Goal: Information Seeking & Learning: Learn about a topic

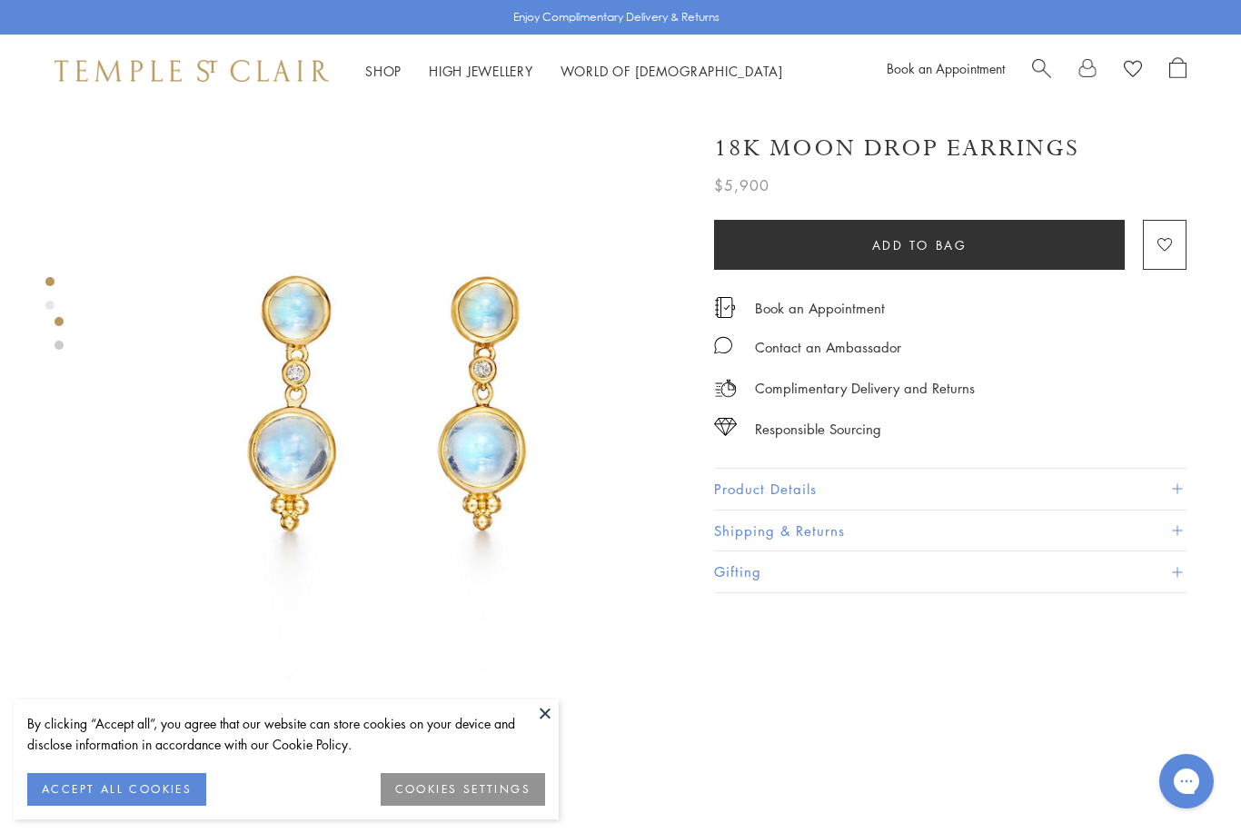
click at [558, 714] on button at bounding box center [545, 713] width 27 height 27
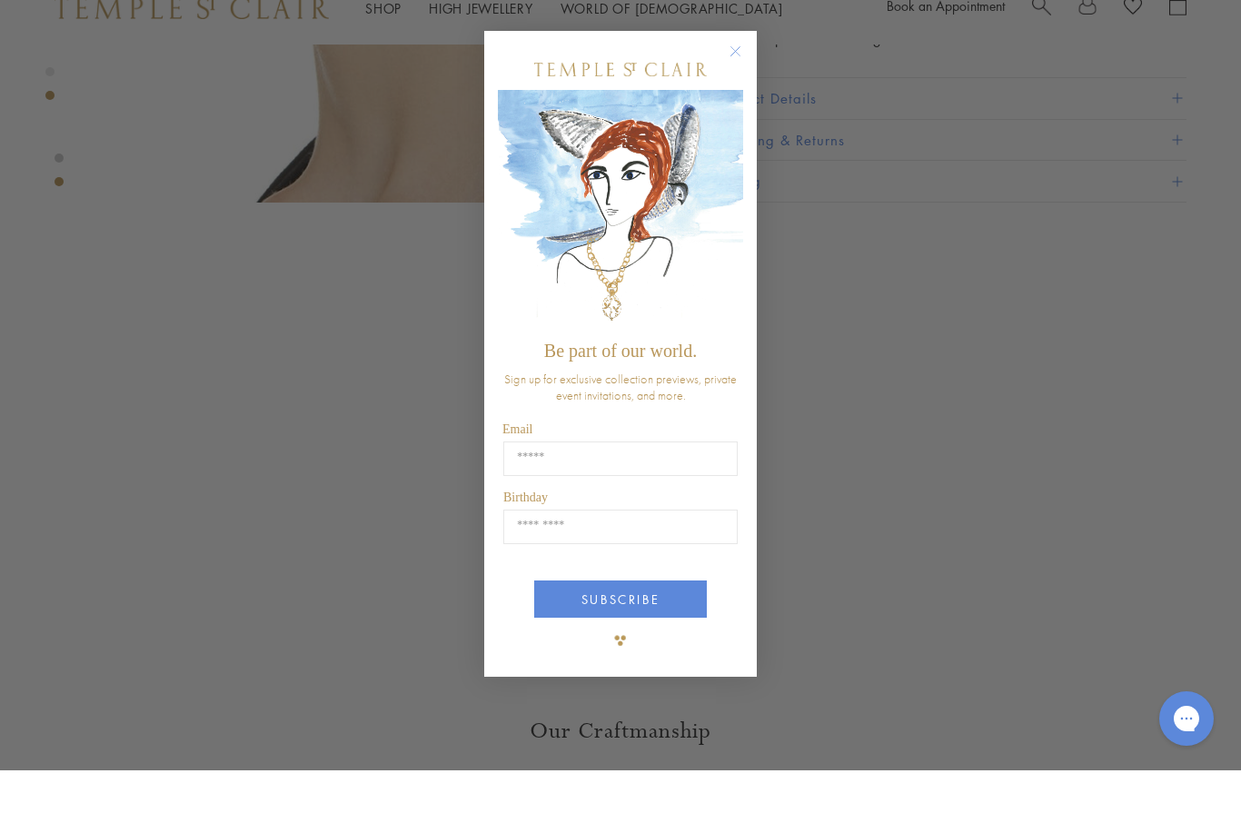
scroll to position [1075, 0]
click at [733, 103] on circle "Close dialog" at bounding box center [736, 114] width 22 height 22
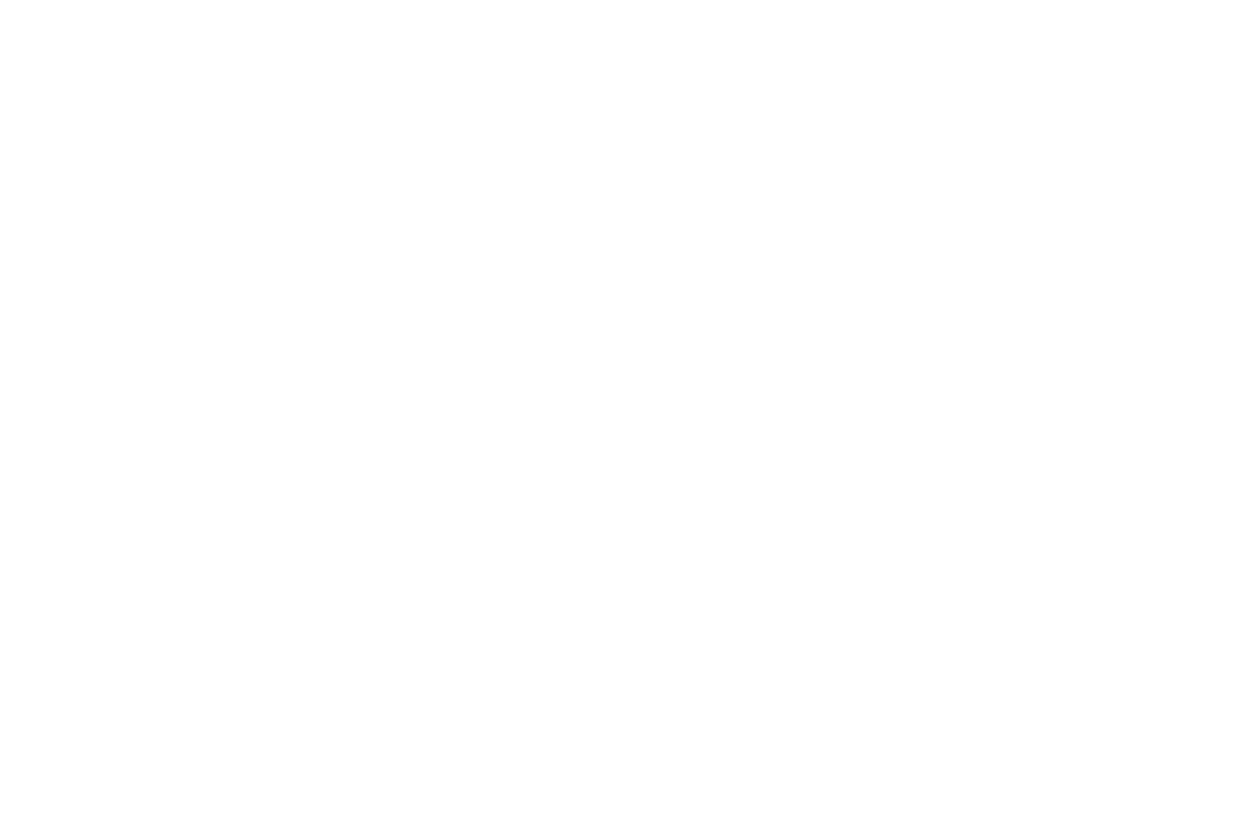
scroll to position [150, 3]
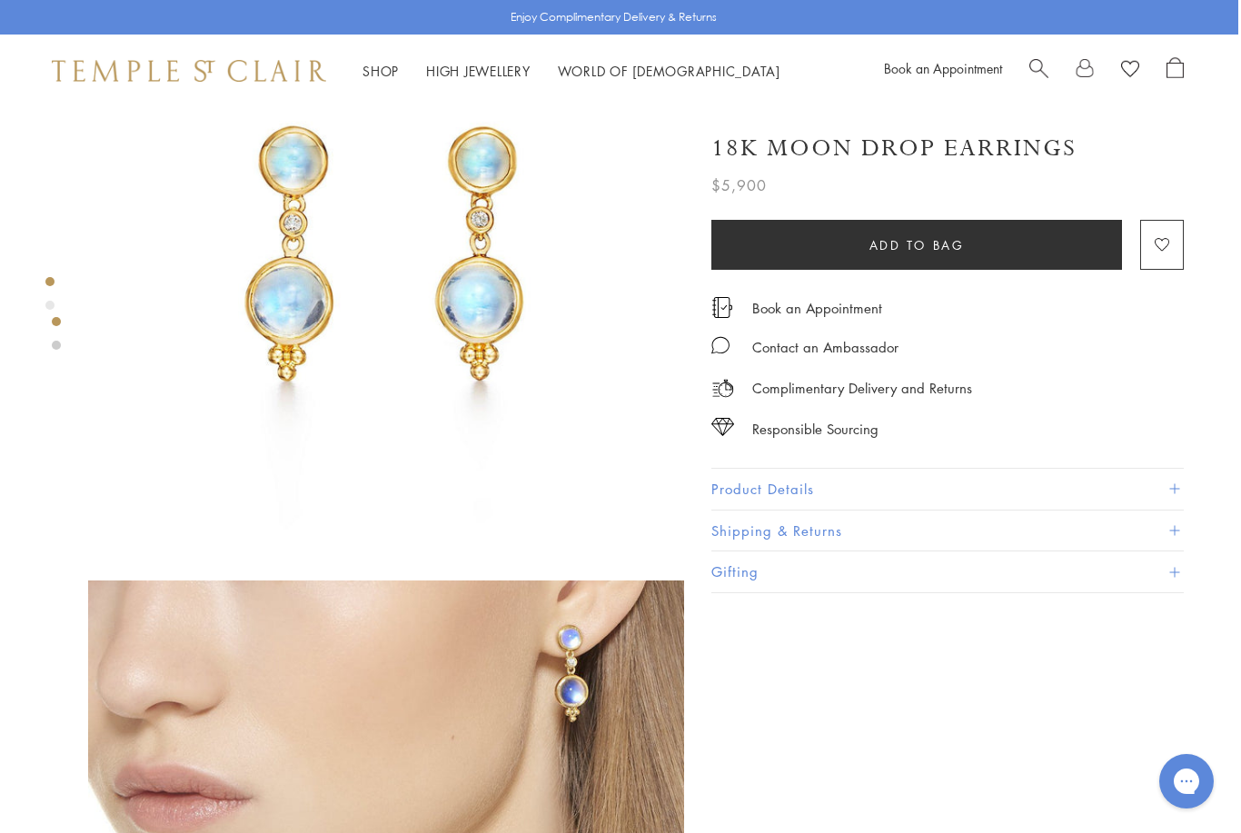
click at [1181, 483] on button "Product Details" at bounding box center [948, 489] width 473 height 41
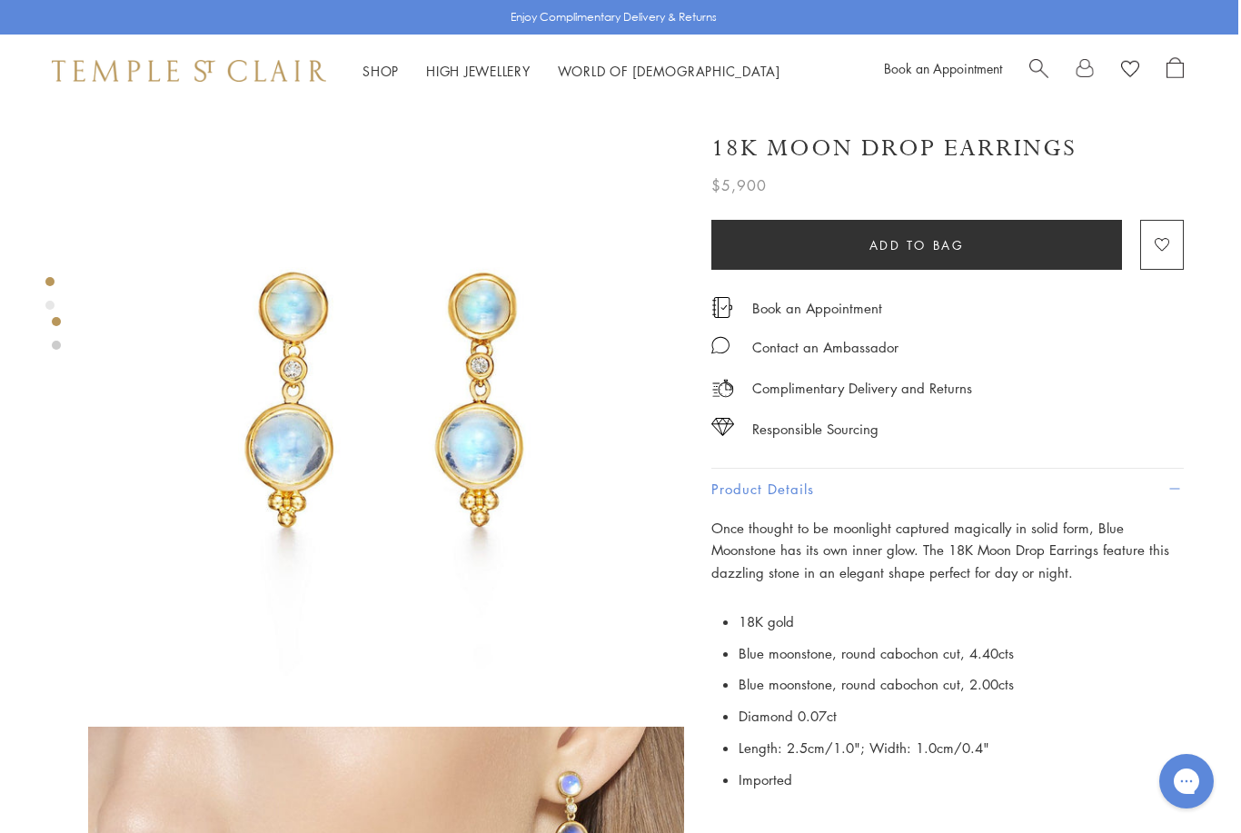
scroll to position [0, 3]
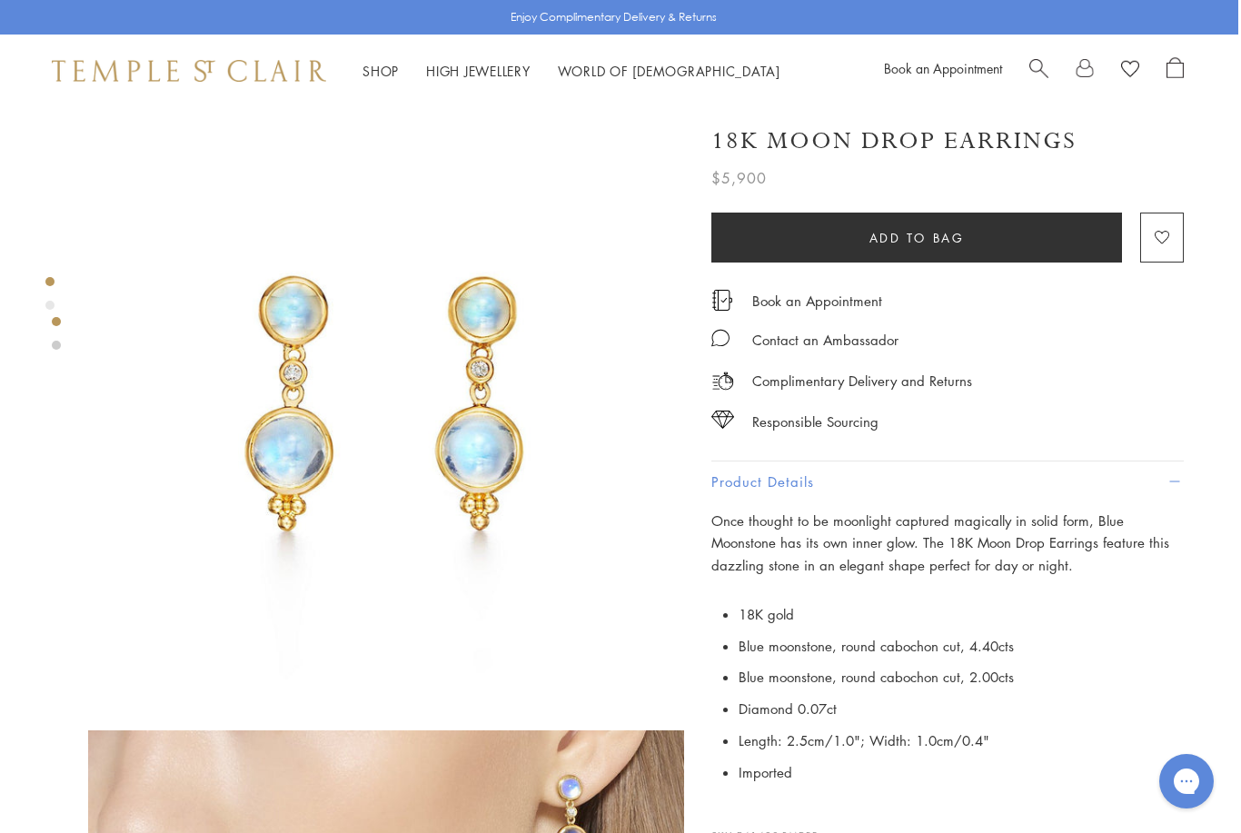
click at [1030, 66] on span "Search" at bounding box center [1039, 66] width 19 height 19
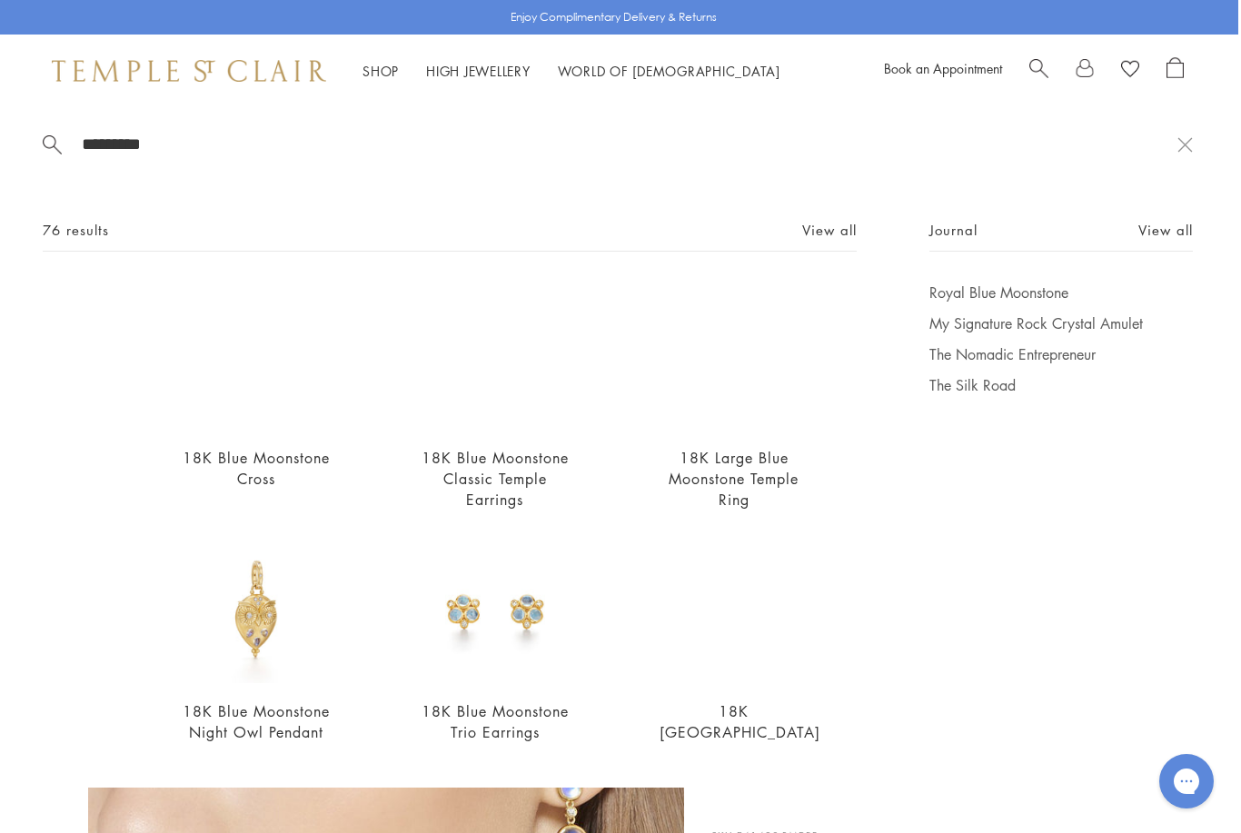
scroll to position [0, 0]
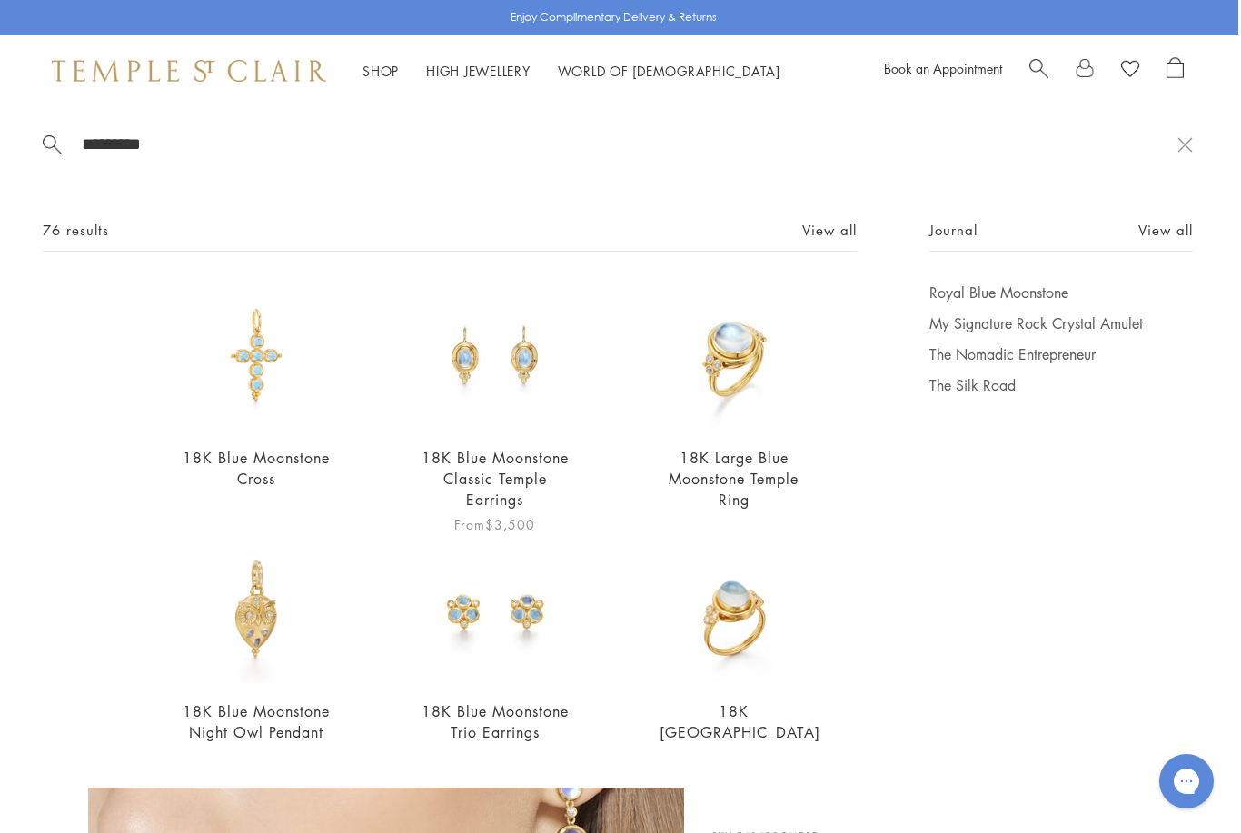
type input "*********"
click at [527, 493] on link "18K Blue Moonstone Classic Temple Earrings" at bounding box center [495, 479] width 147 height 62
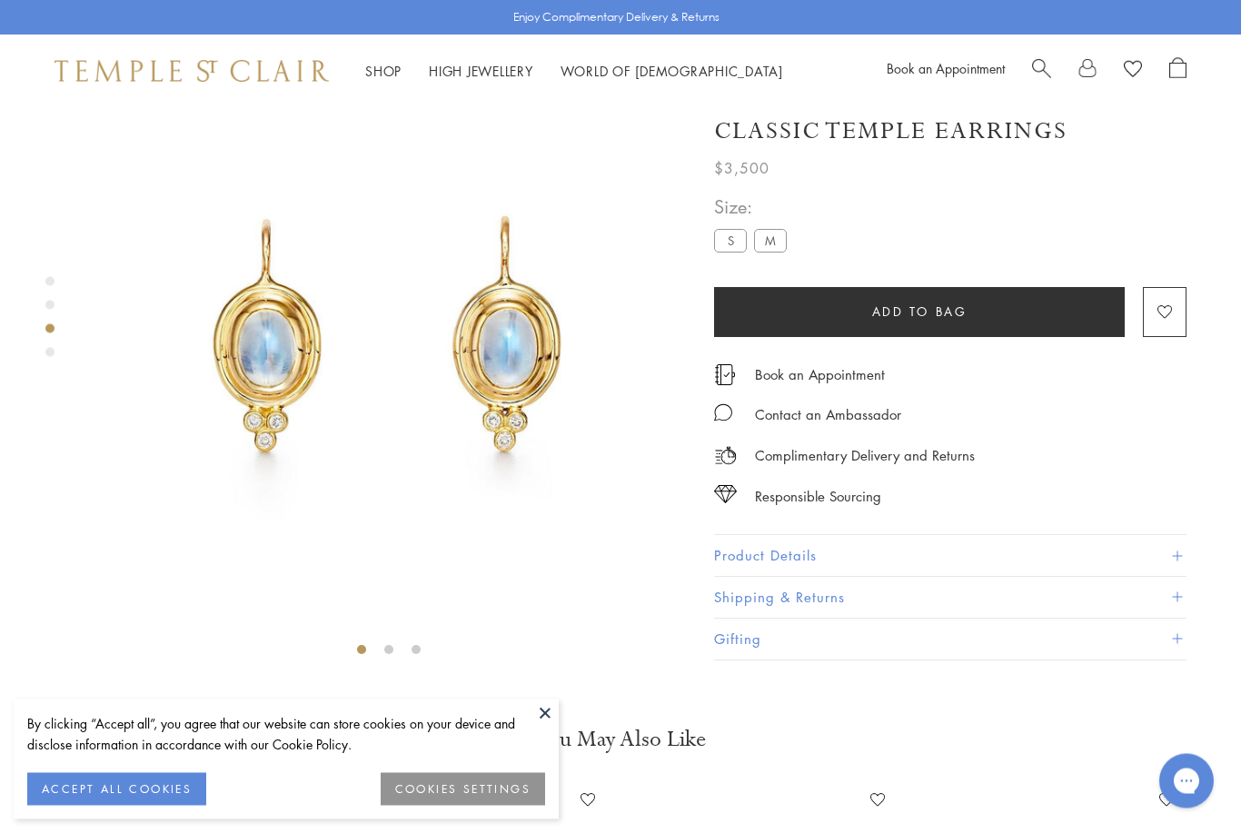
scroll to position [107, 0]
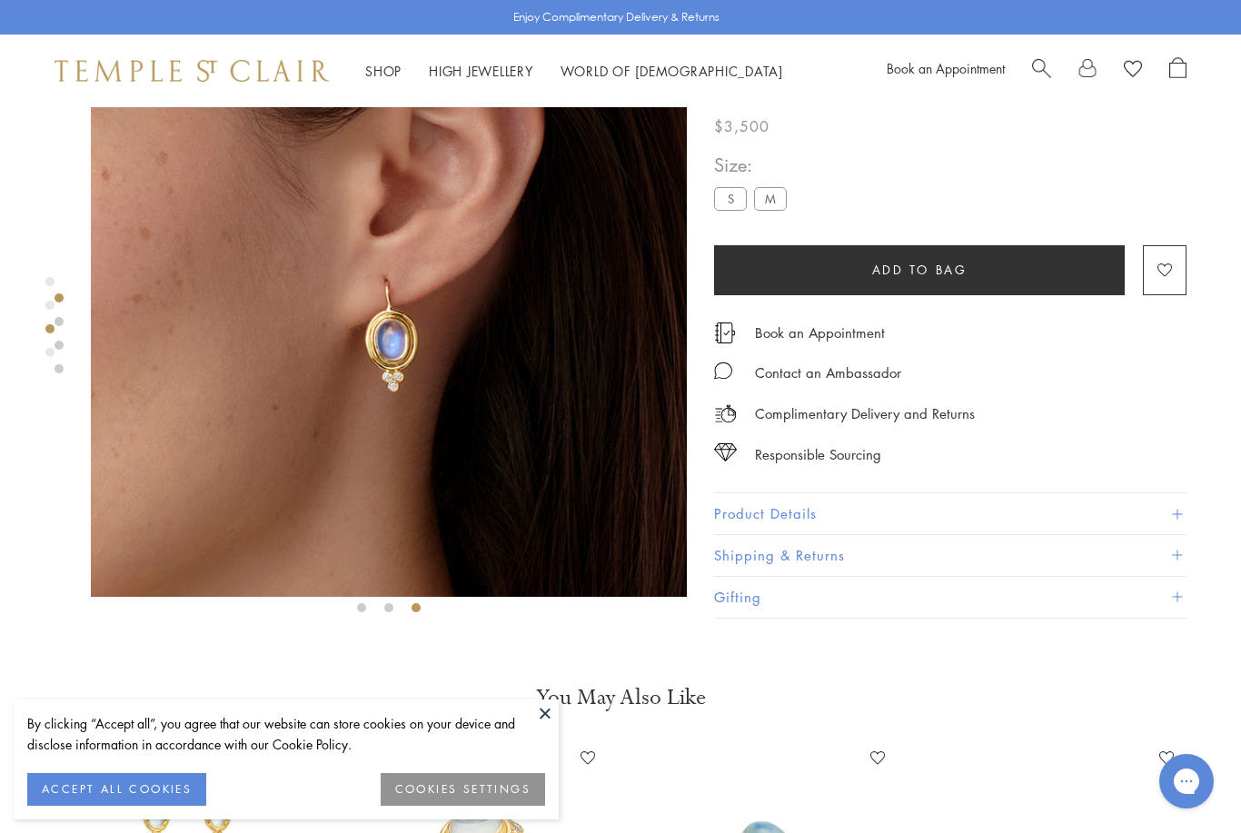
click at [774, 209] on label "M" at bounding box center [770, 199] width 33 height 23
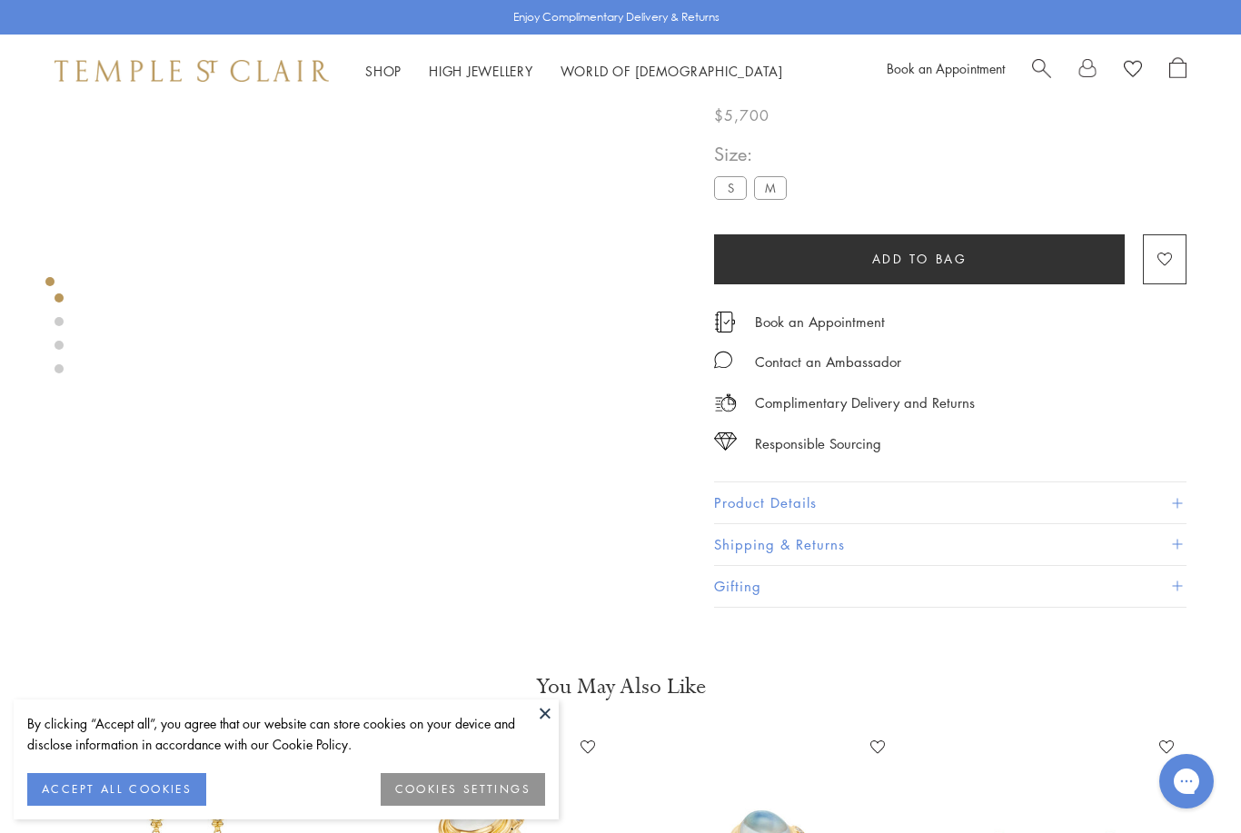
scroll to position [83, 0]
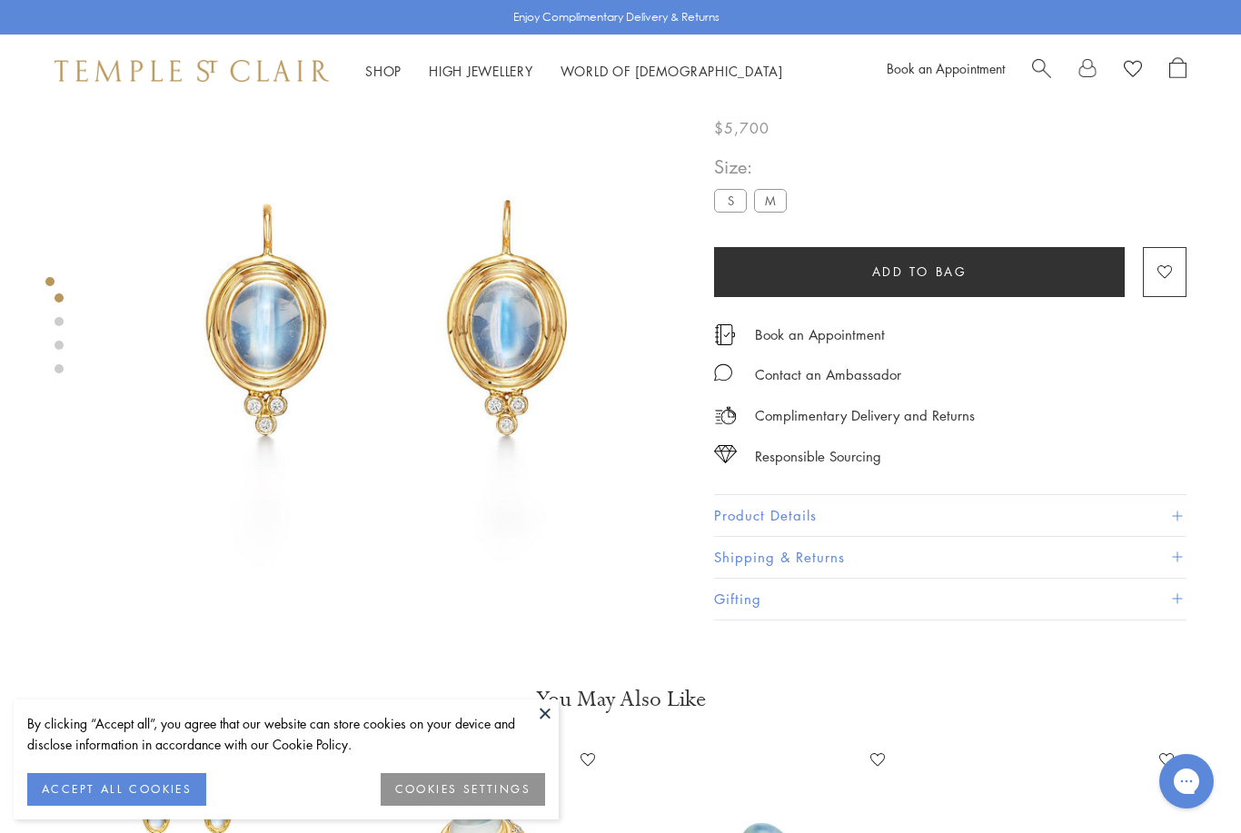
click at [554, 727] on button at bounding box center [545, 713] width 27 height 27
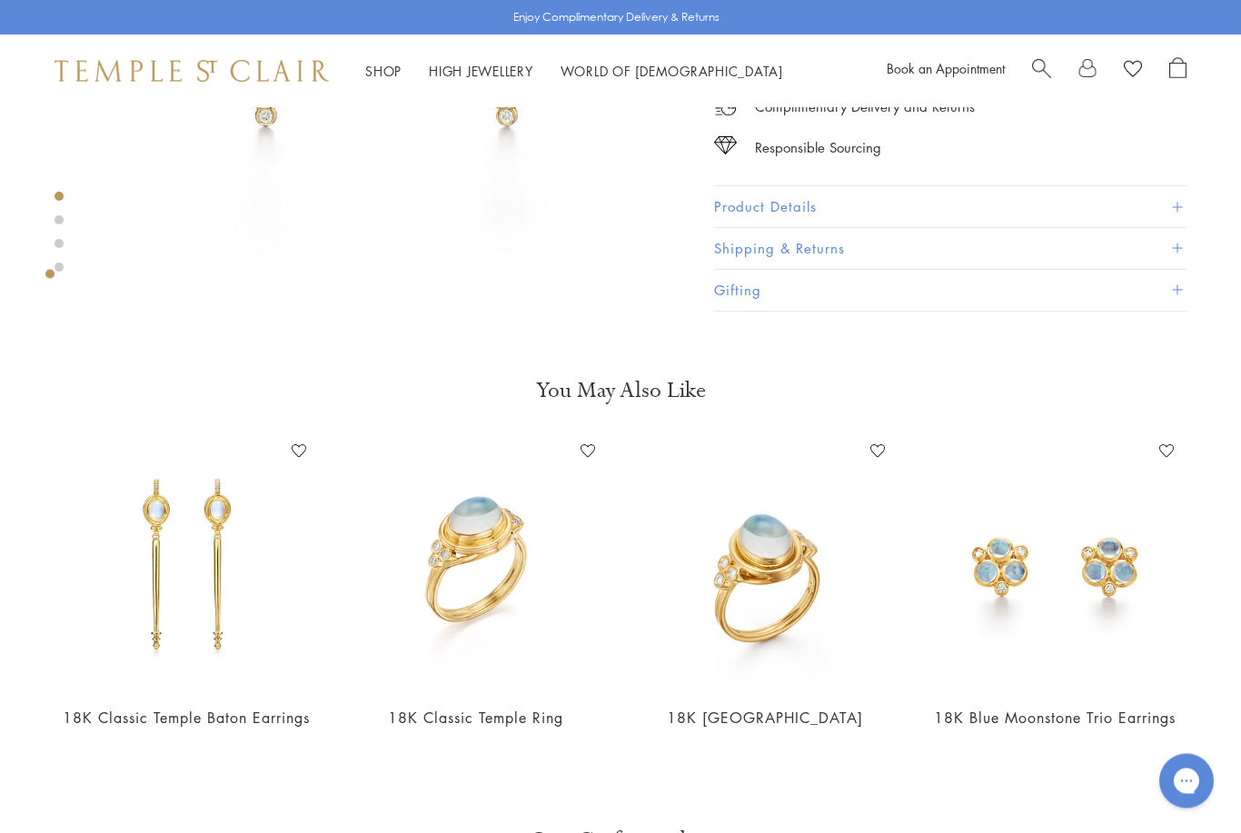
scroll to position [392, 0]
click at [1072, 578] on img at bounding box center [1056, 564] width 254 height 254
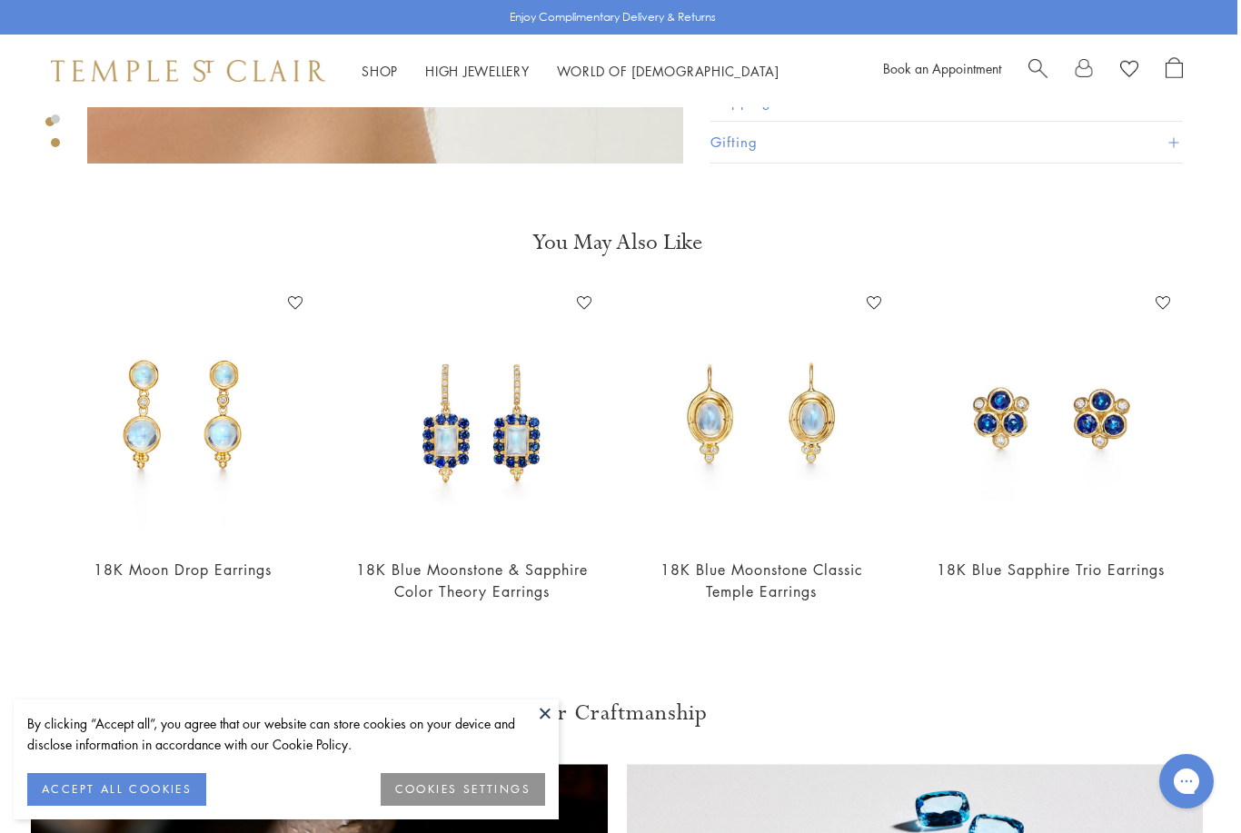
scroll to position [1174, 4]
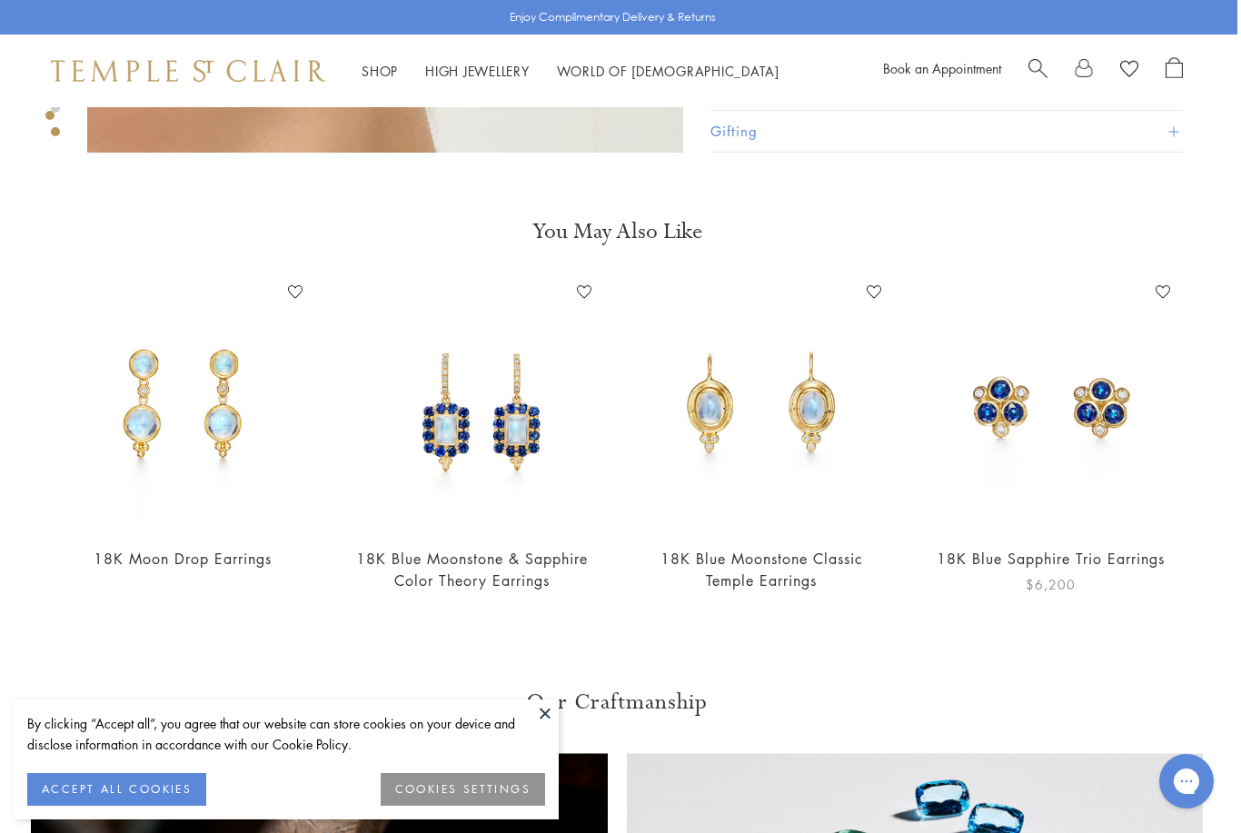
click at [1080, 559] on link "18K Blue Sapphire Trio Earrings" at bounding box center [1051, 559] width 228 height 20
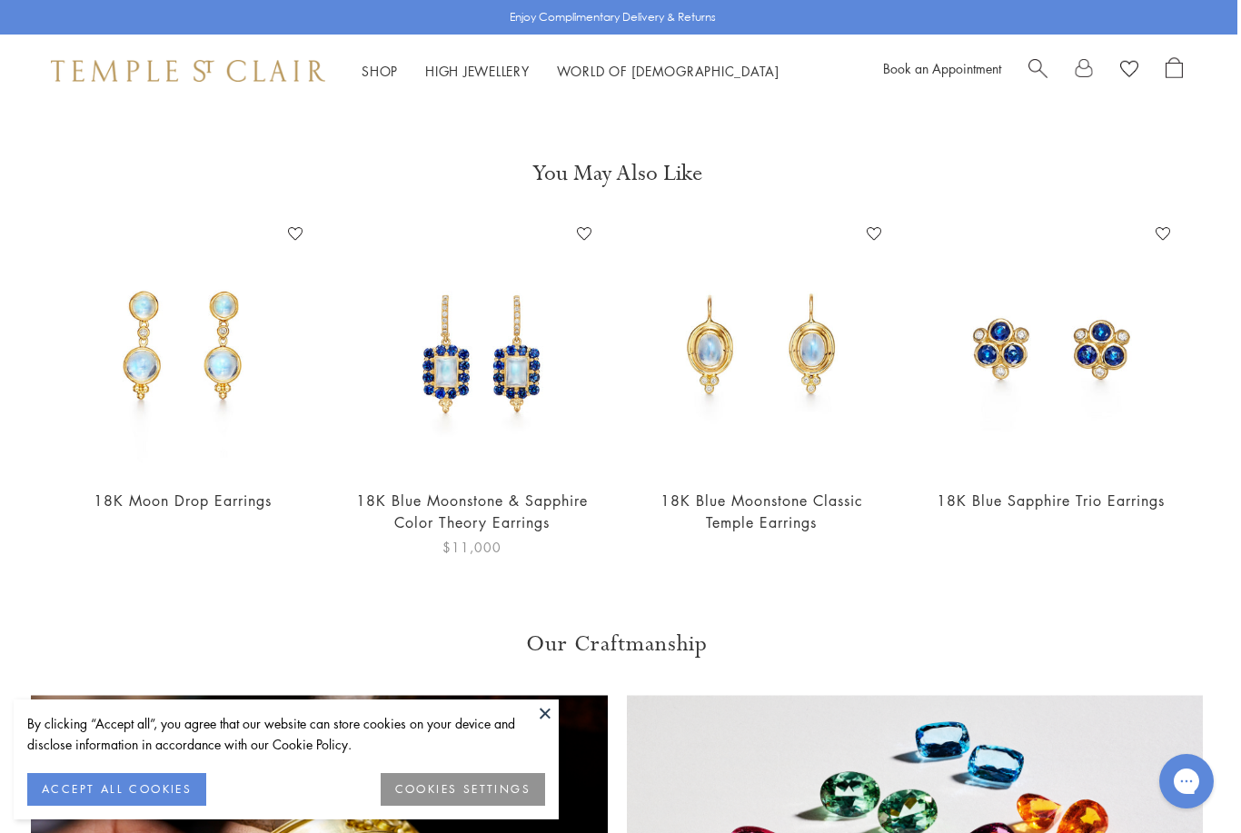
click at [491, 504] on link "18K Blue Moonstone & Sapphire Color Theory Earrings" at bounding box center [472, 511] width 232 height 41
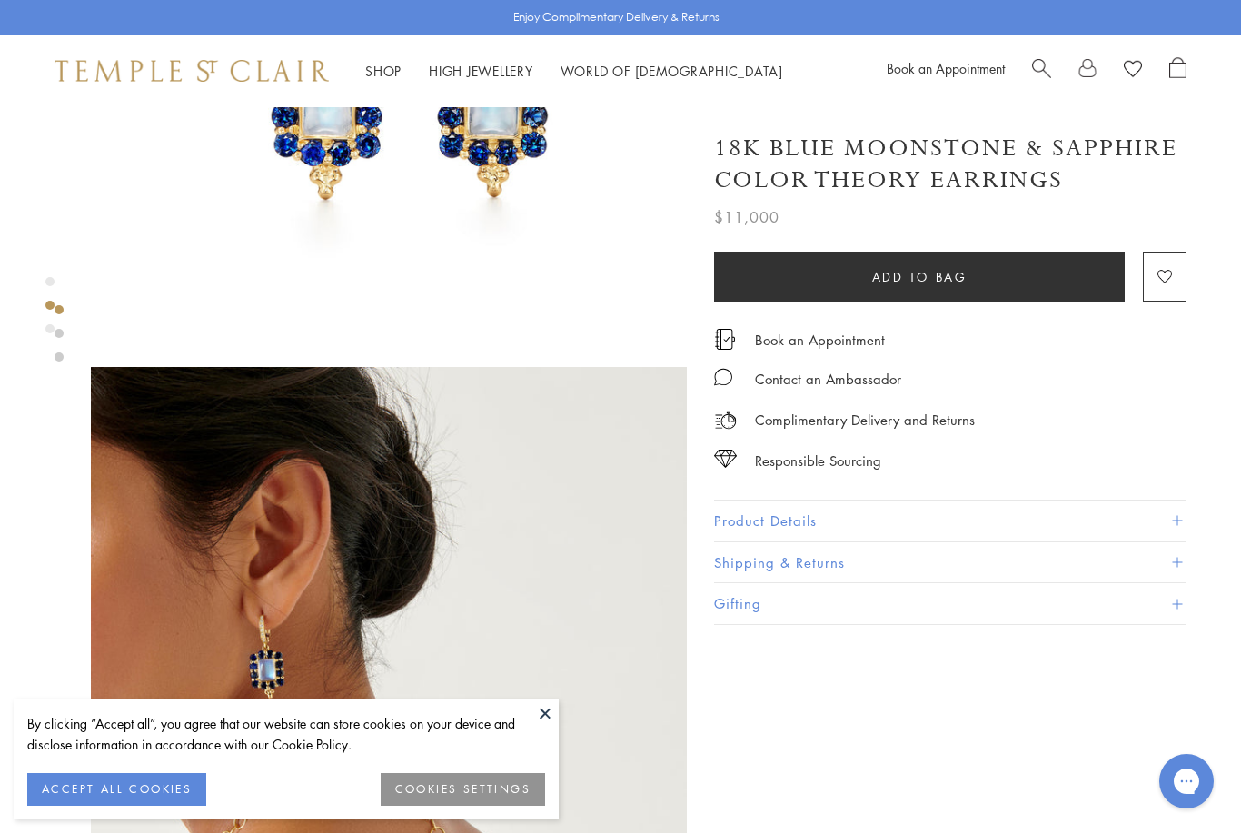
scroll to position [356, 0]
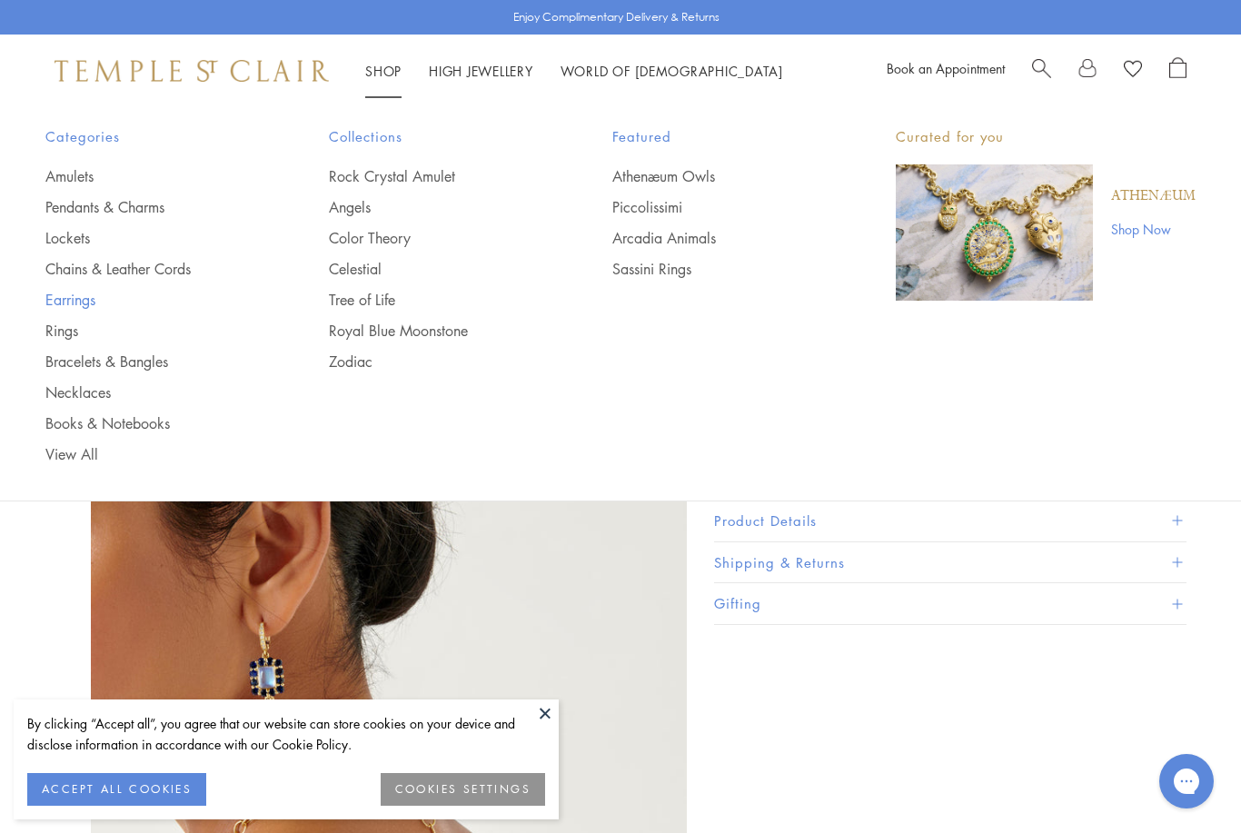
click at [78, 300] on link "Earrings" at bounding box center [150, 300] width 211 height 20
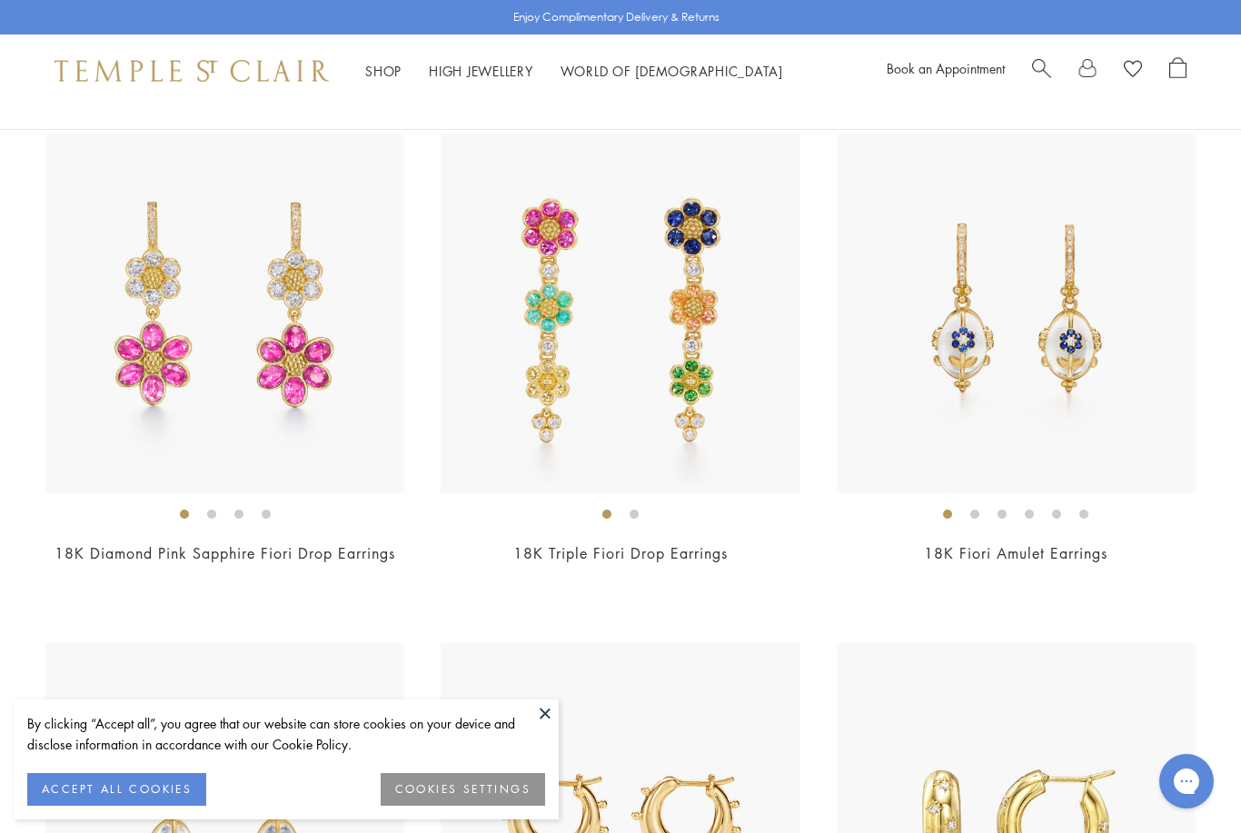
scroll to position [4779, 0]
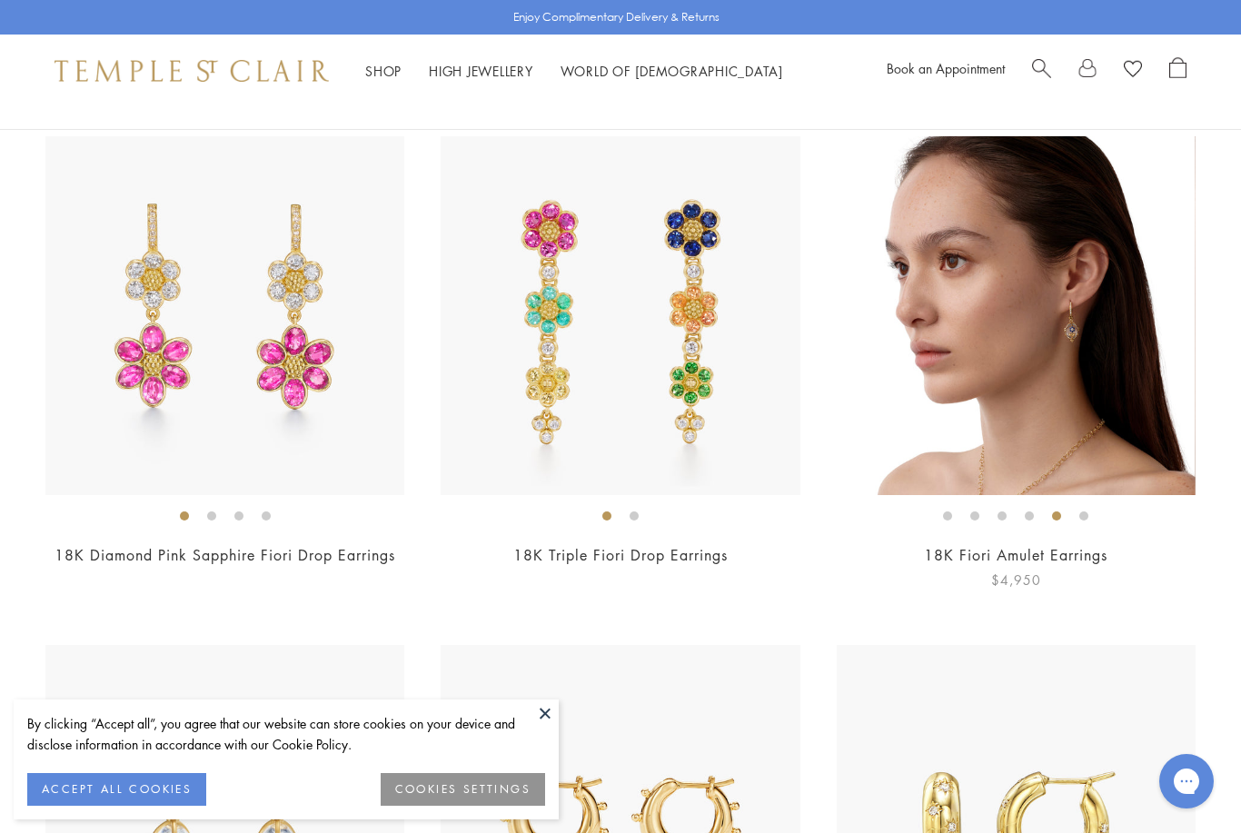
click at [1071, 545] on link "18K Fiori Amulet Earrings" at bounding box center [1016, 555] width 184 height 20
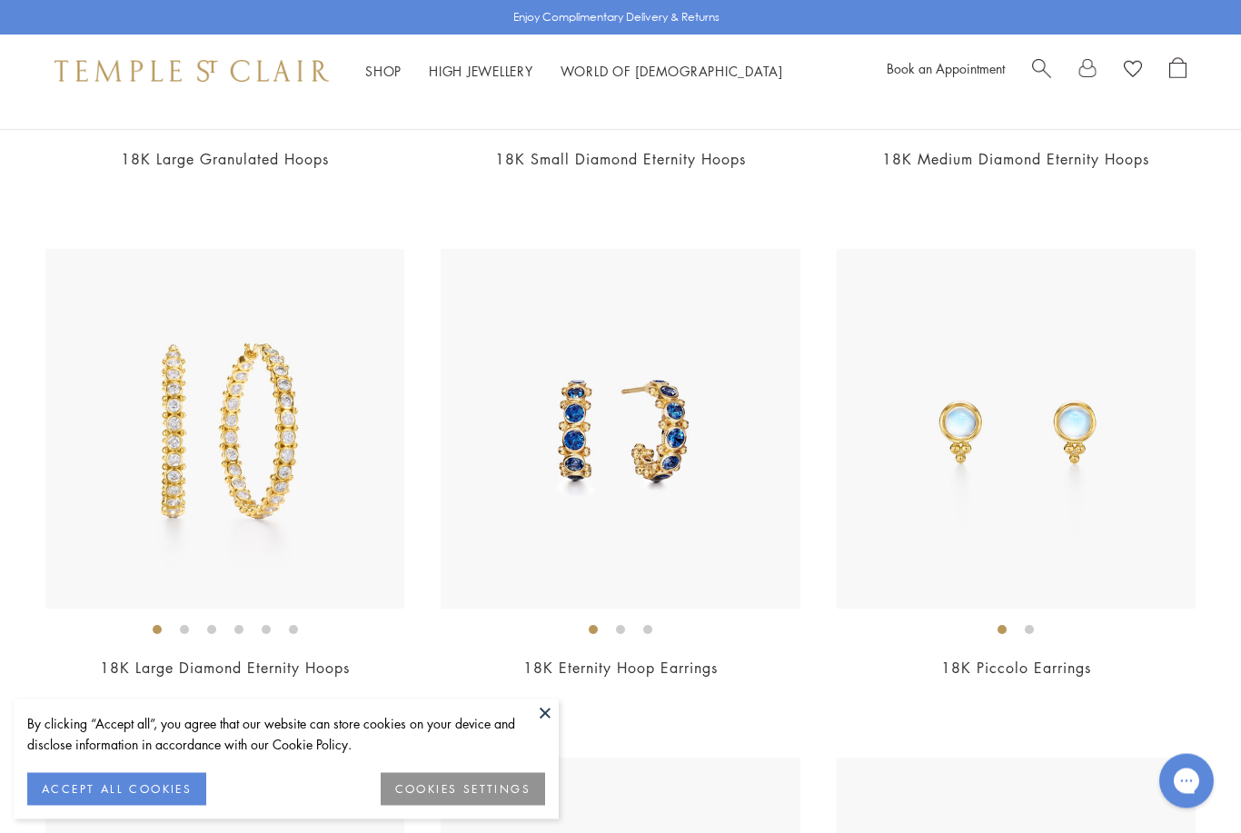
scroll to position [6703, 0]
click at [33, 648] on div "18K Large Diamond Eternity Hoops $17,000" at bounding box center [206, 476] width 395 height 454
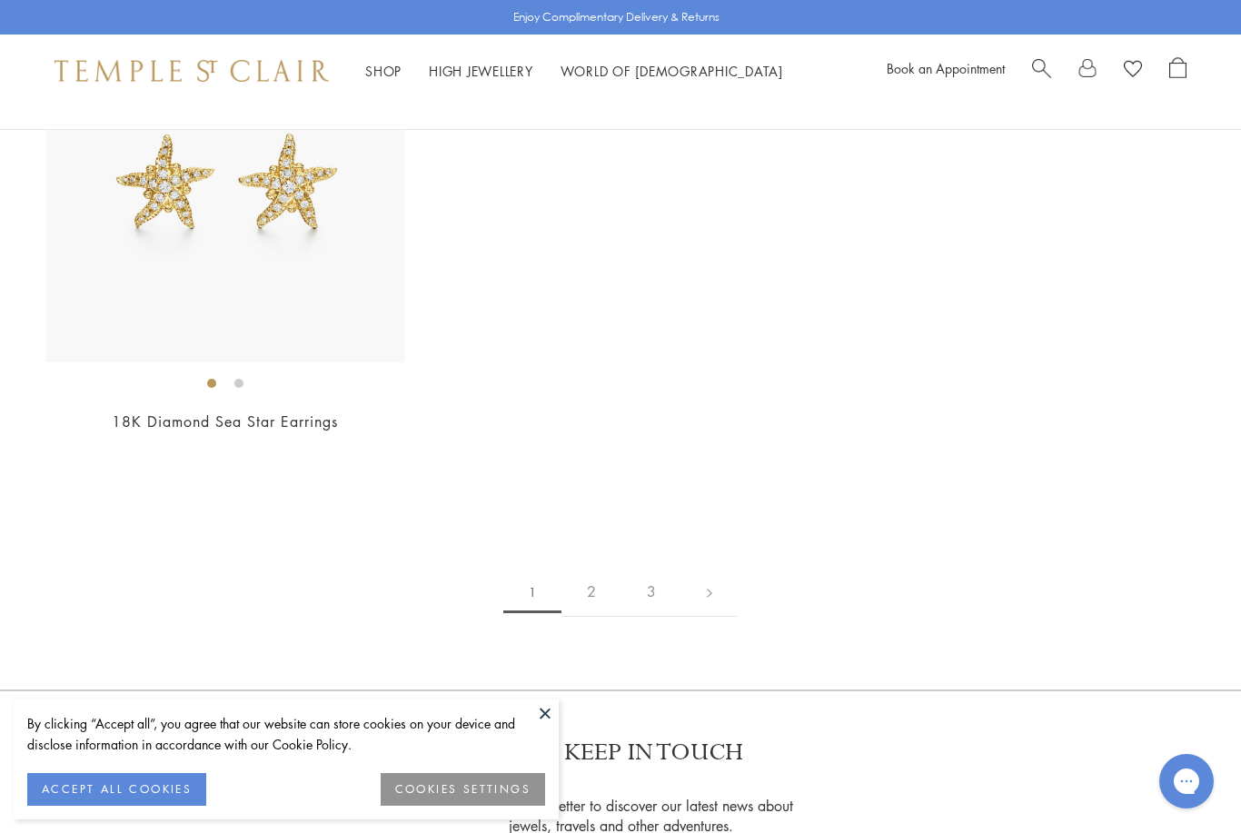
scroll to position [8985, 0]
click at [593, 573] on link "2" at bounding box center [592, 593] width 60 height 50
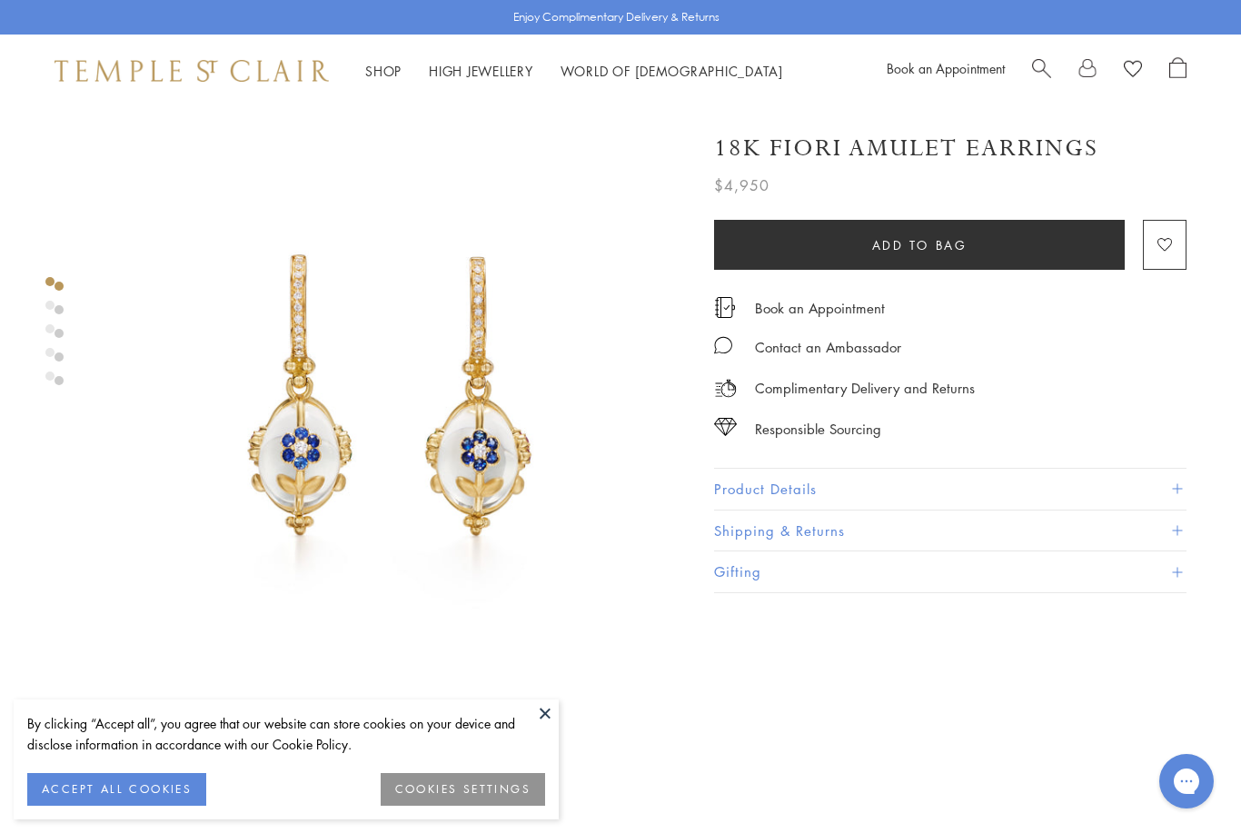
click at [856, 487] on button "Product Details" at bounding box center [950, 489] width 473 height 41
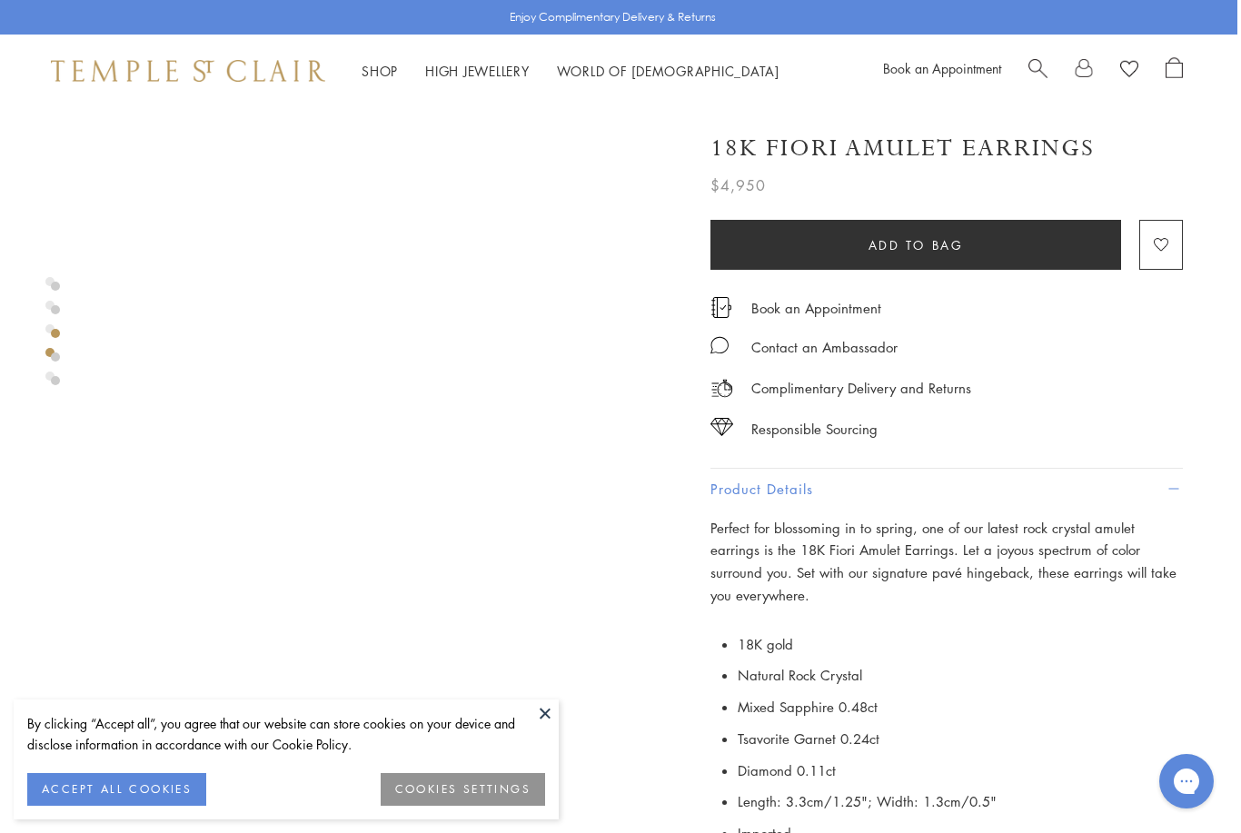
scroll to position [1649, 4]
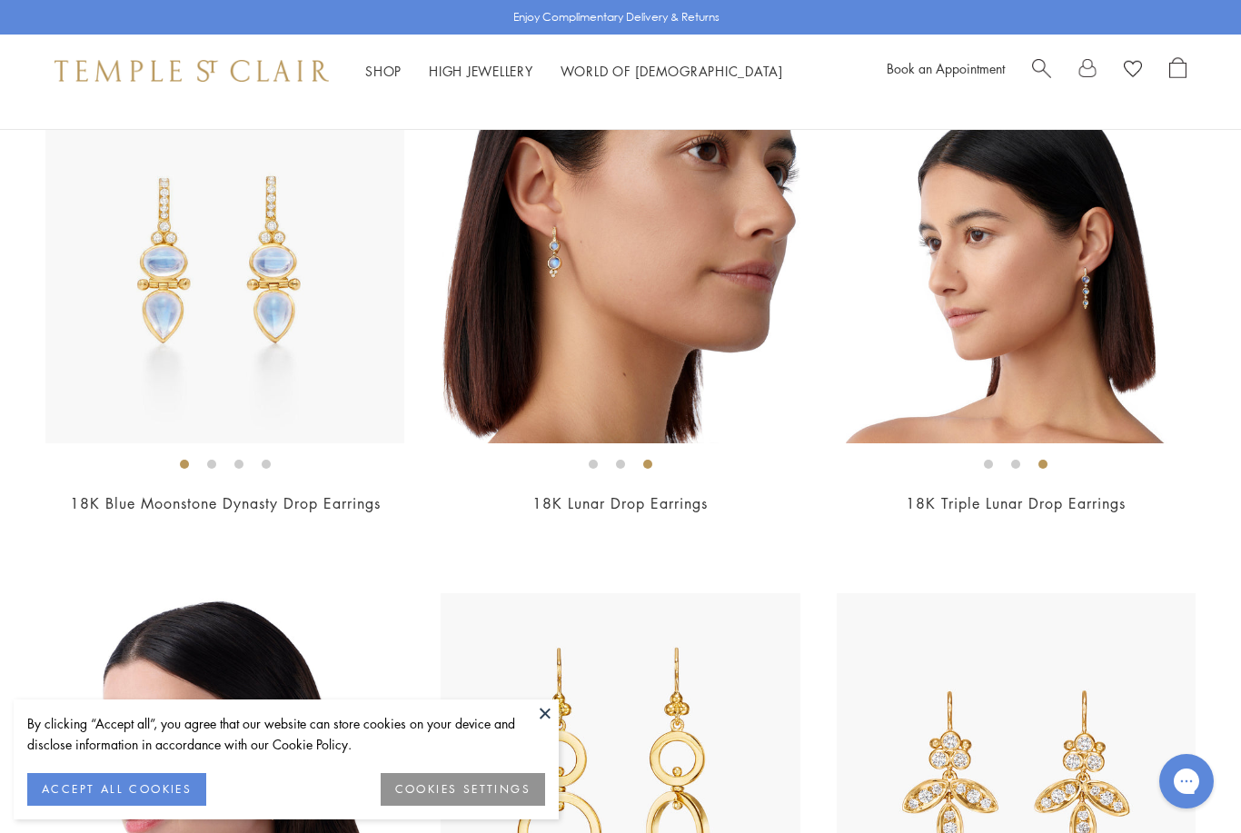
scroll to position [5381, 0]
click at [635, 305] on img at bounding box center [620, 265] width 359 height 359
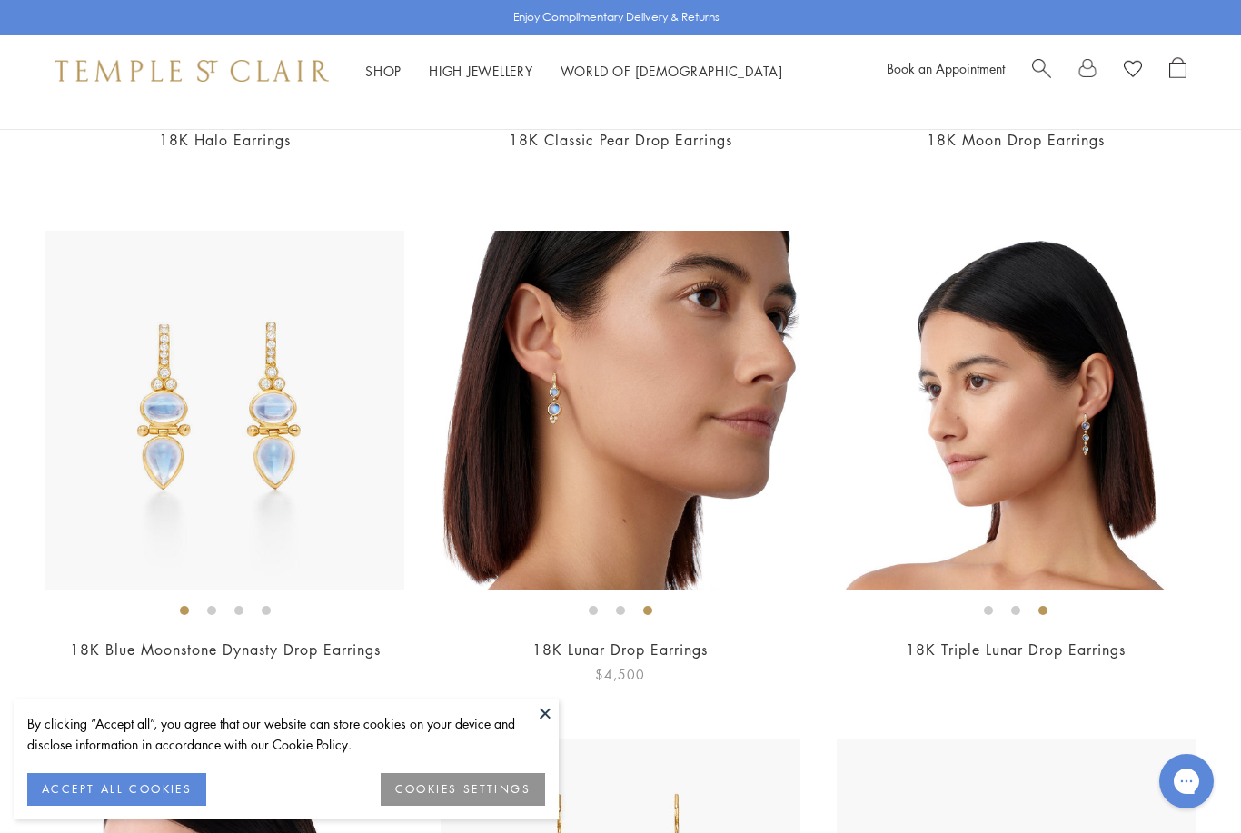
scroll to position [5382, 0]
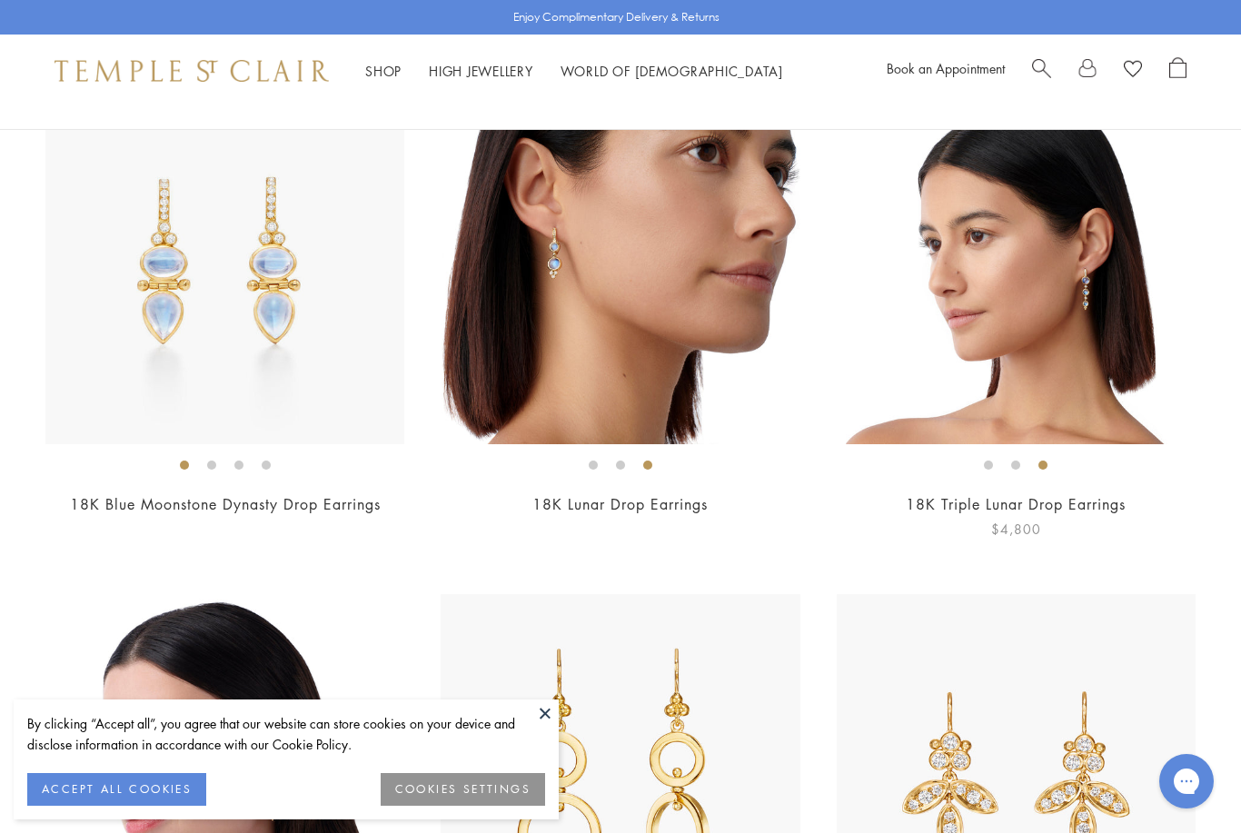
click at [1019, 494] on link "18K Triple Lunar Drop Earrings" at bounding box center [1016, 504] width 220 height 20
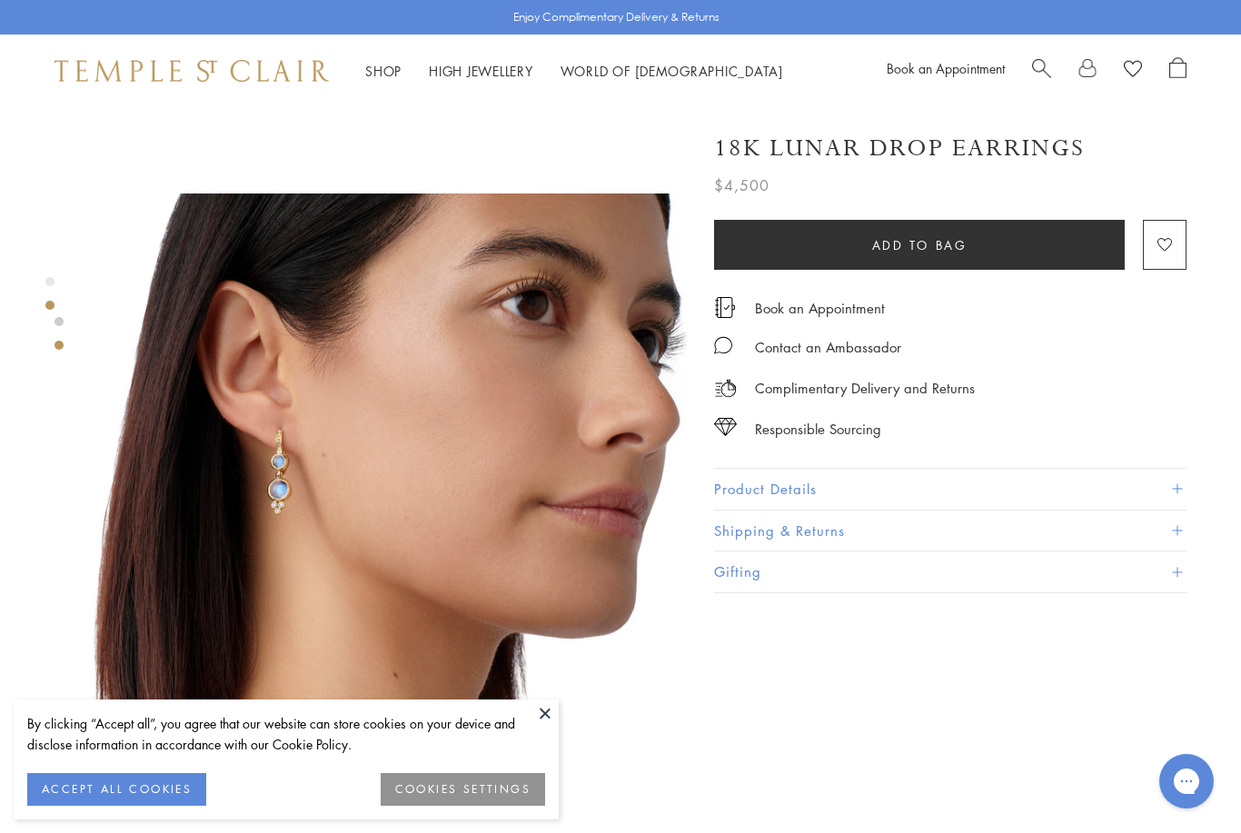
scroll to position [535, 0]
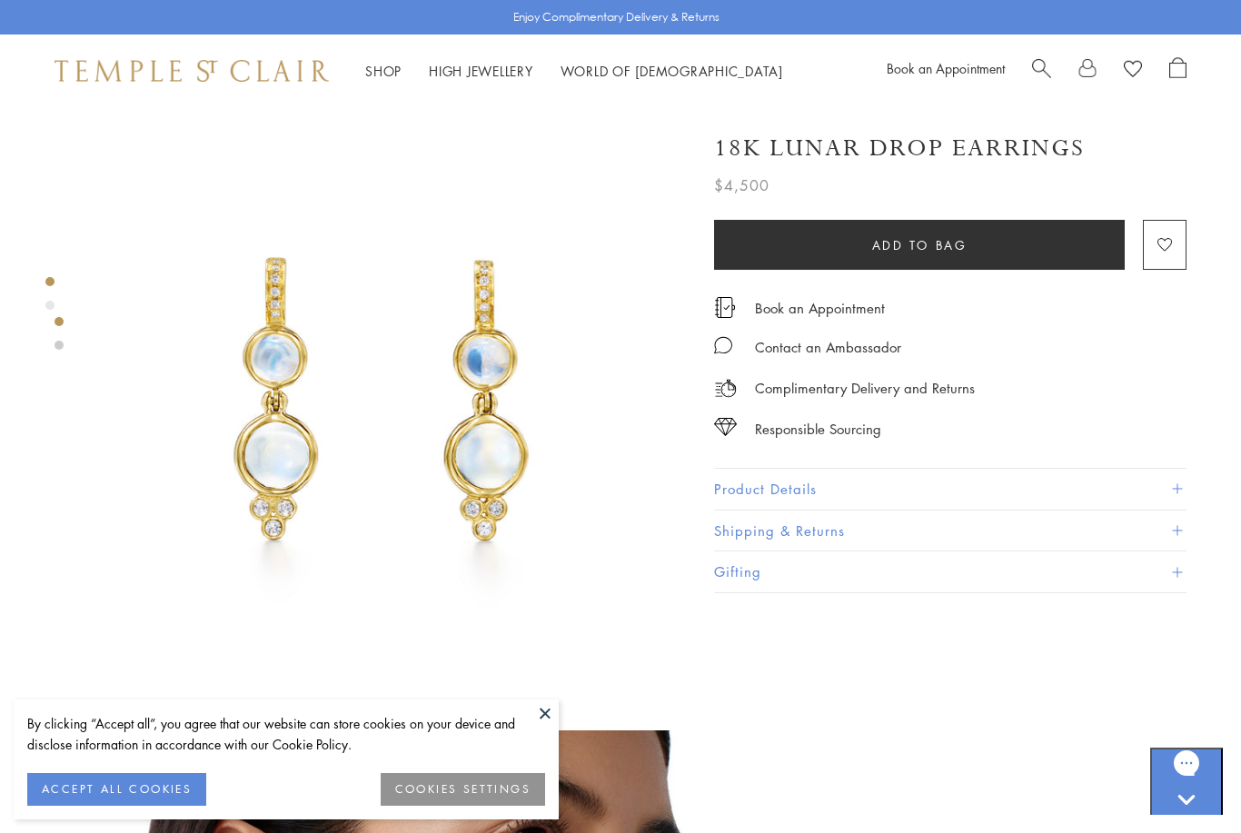
click at [1184, 481] on button "Product Details" at bounding box center [950, 489] width 473 height 41
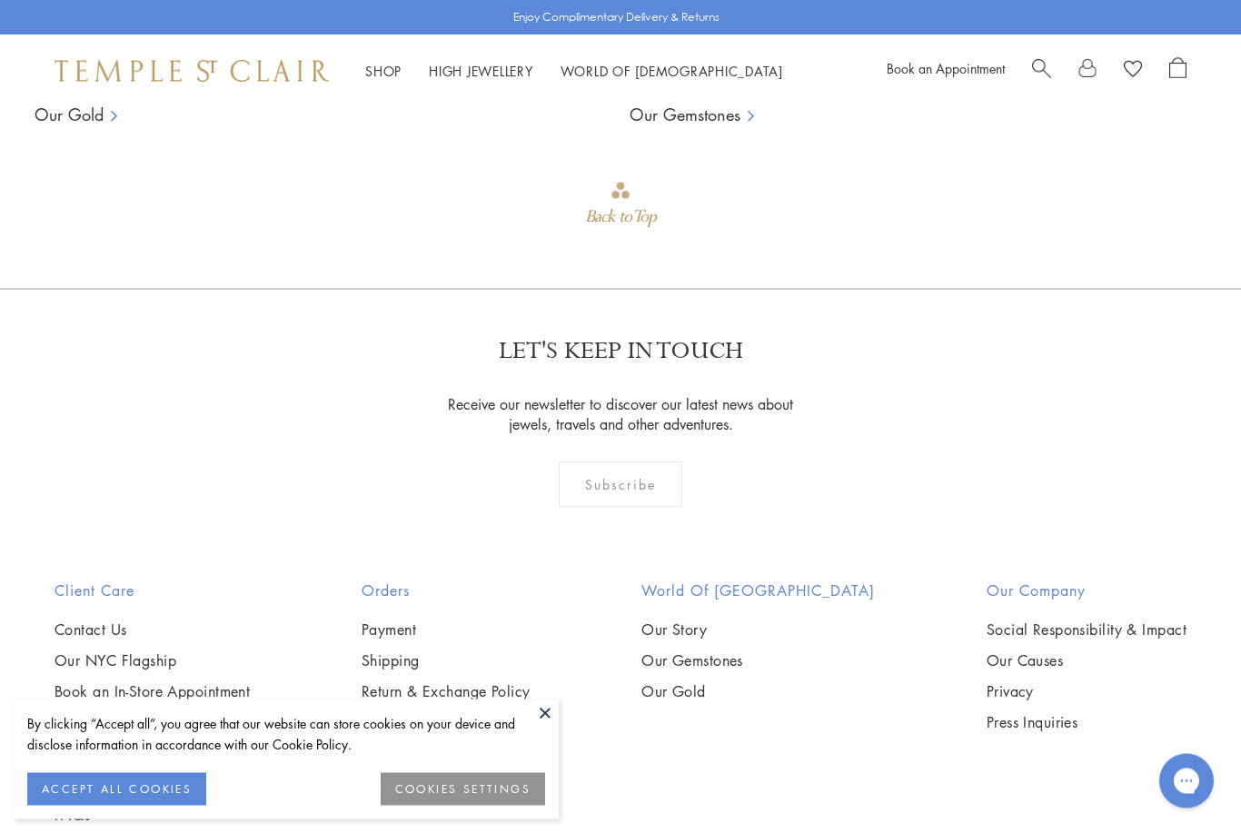
scroll to position [2237, 0]
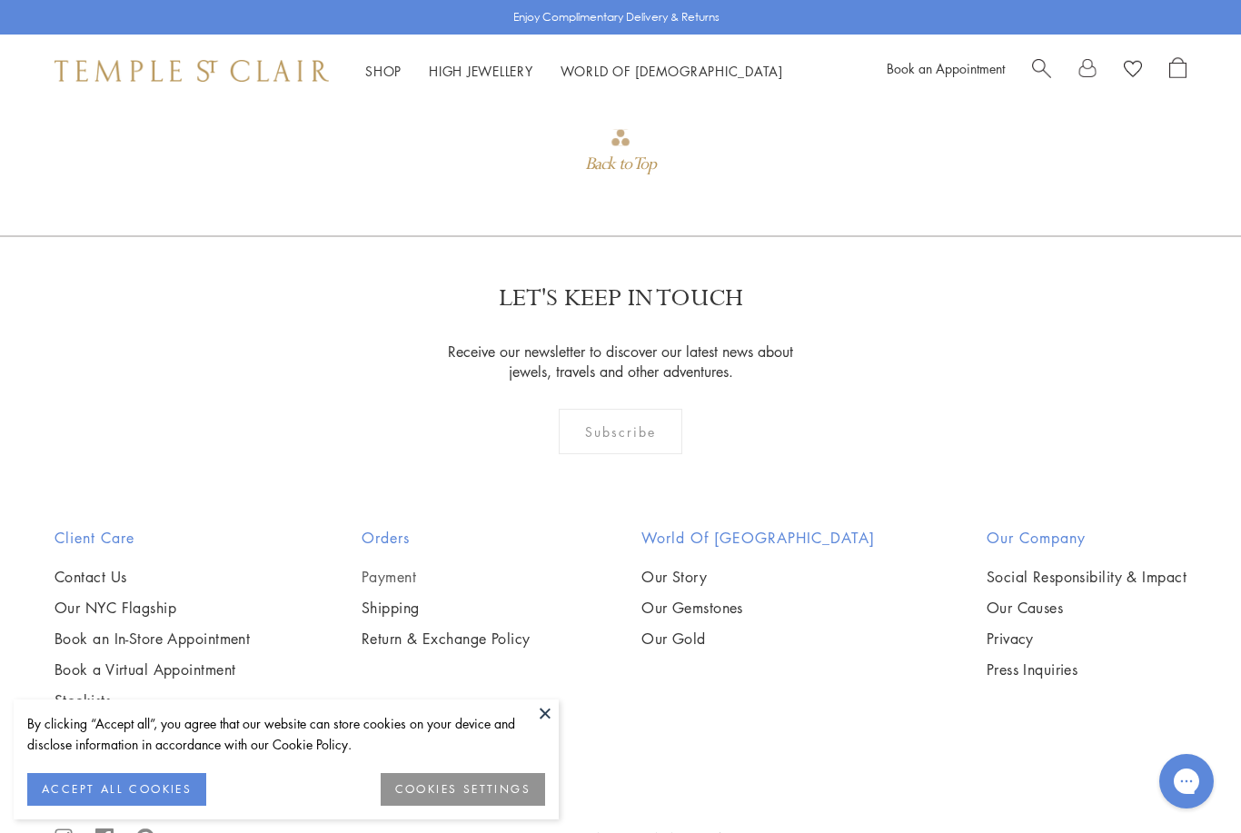
click at [397, 578] on link "Payment" at bounding box center [446, 577] width 169 height 20
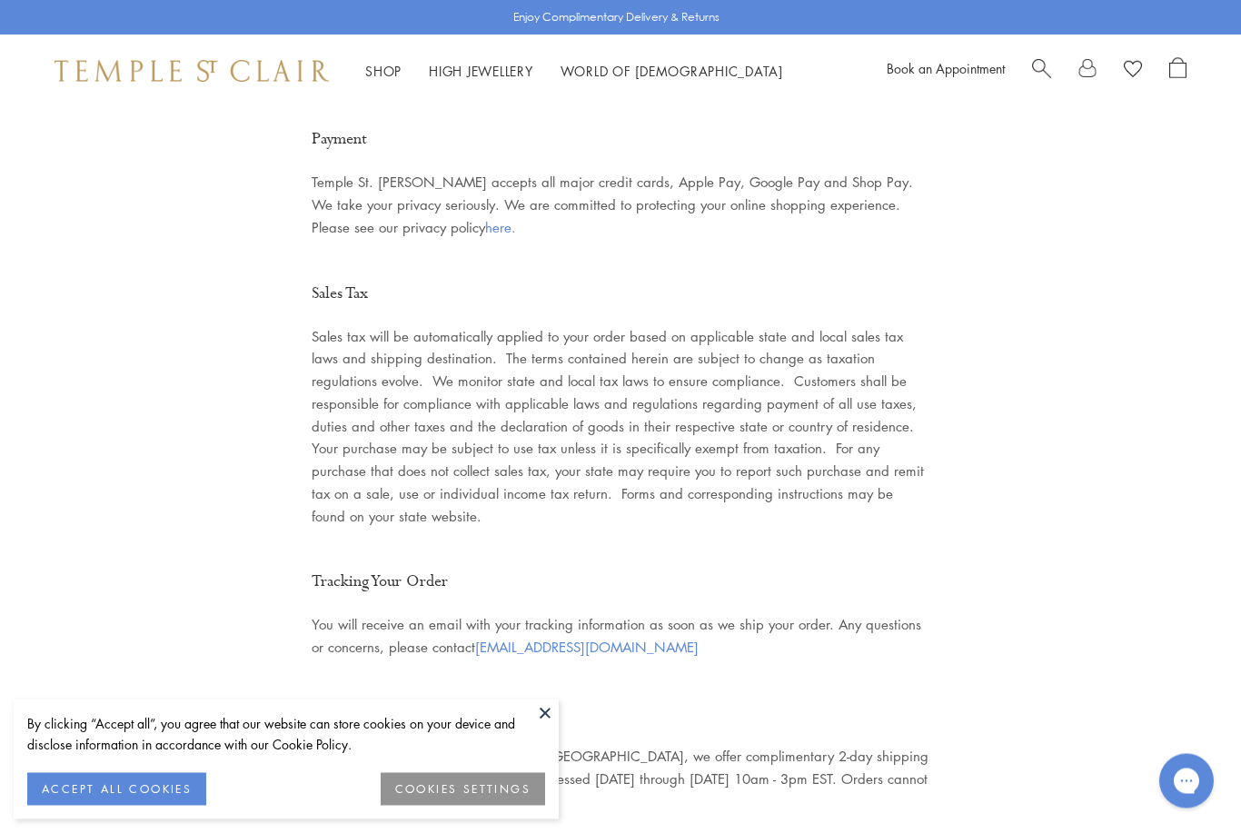
scroll to position [2140, 0]
click at [526, 755] on div "By clicking “Accept all”, you agree that our website can store cookies on your …" at bounding box center [286, 734] width 518 height 42
click at [533, 727] on button at bounding box center [545, 713] width 27 height 27
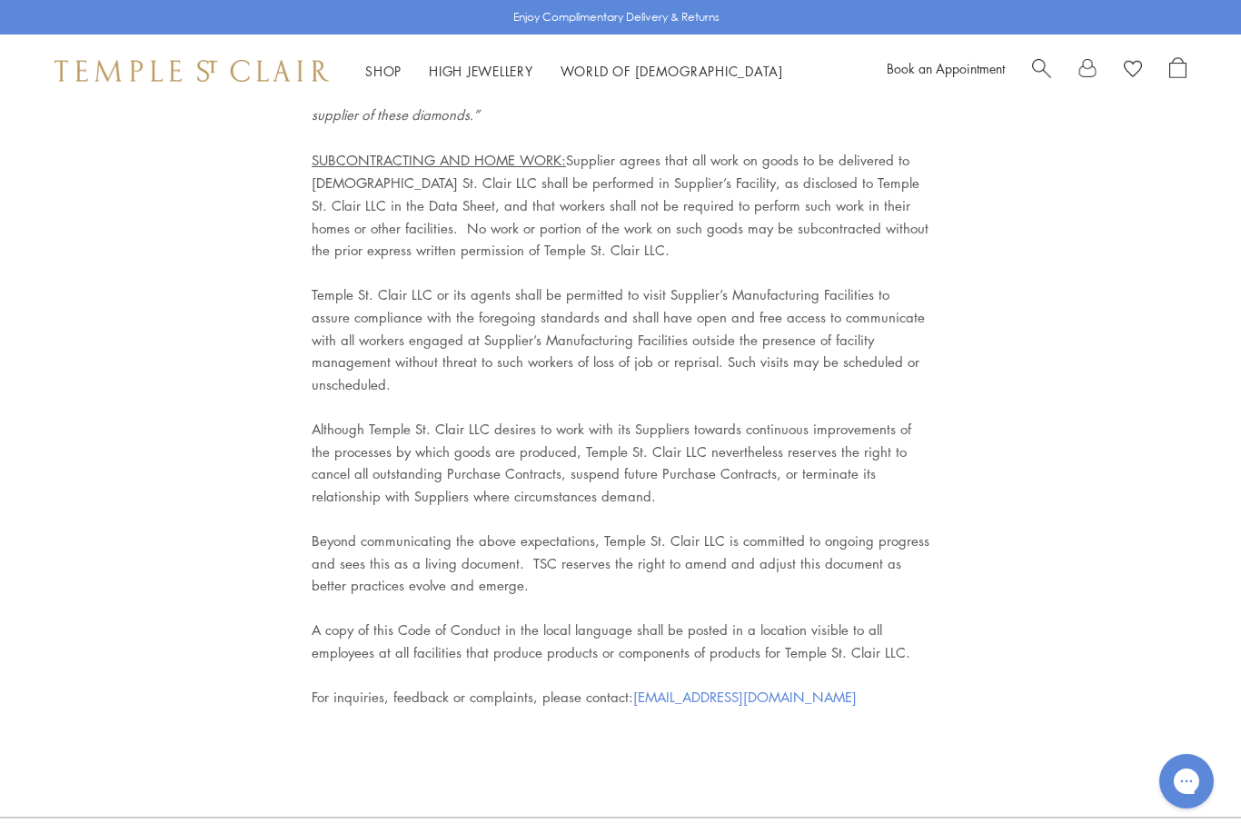
scroll to position [7979, 0]
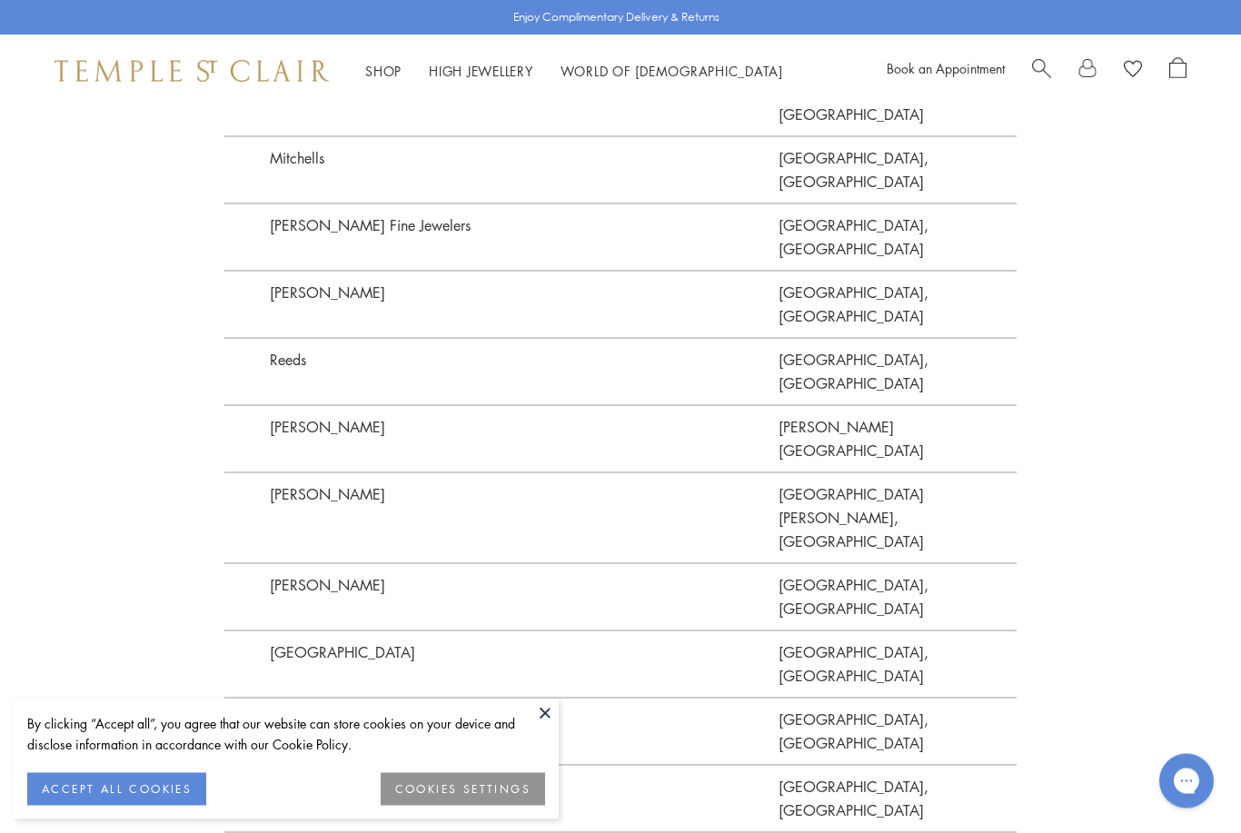
scroll to position [4190, 0]
